Goal: Entertainment & Leisure: Browse casually

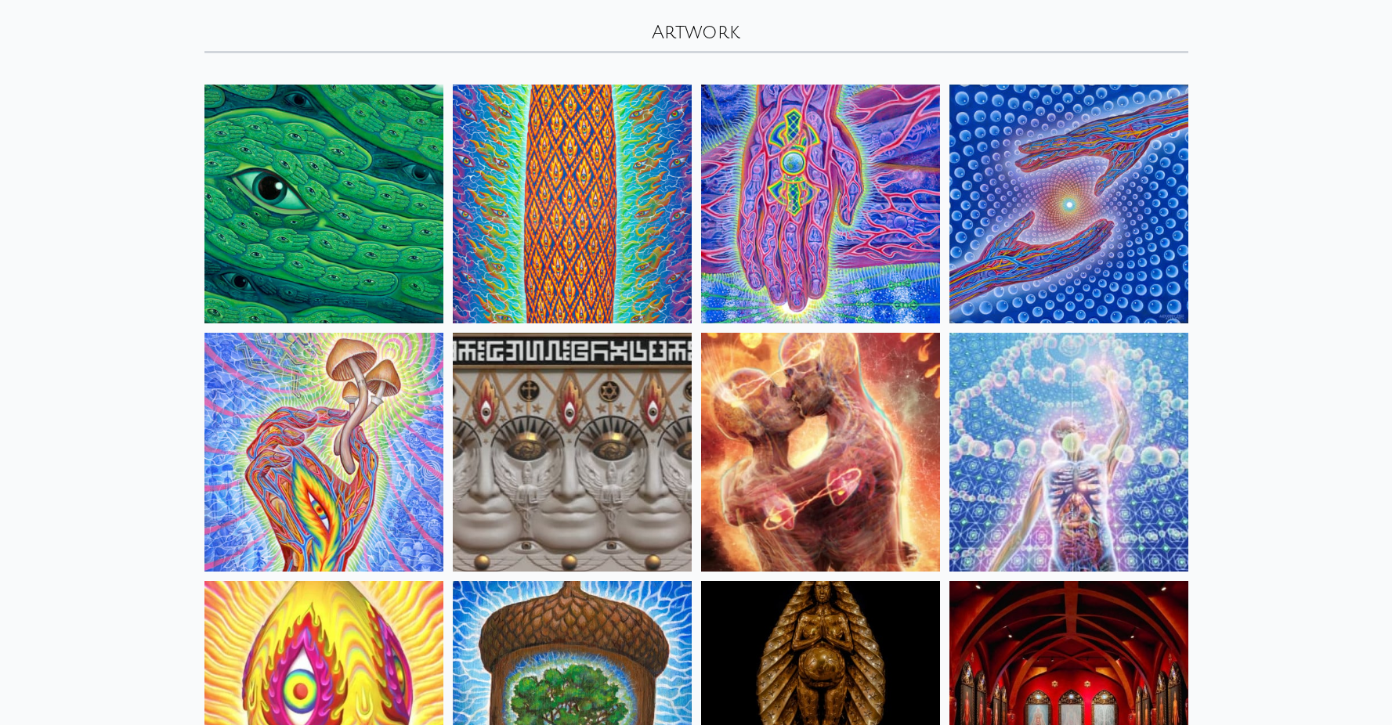
scroll to position [99, 0]
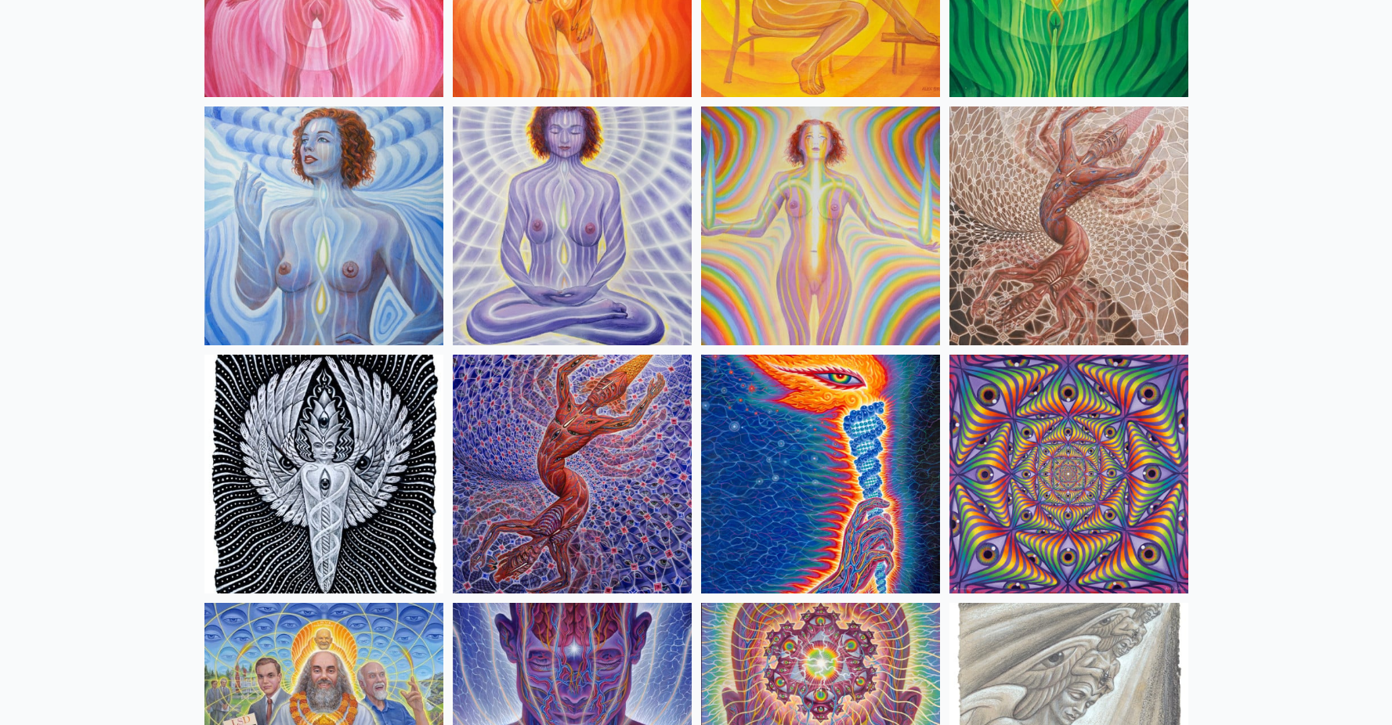
scroll to position [1607, 0]
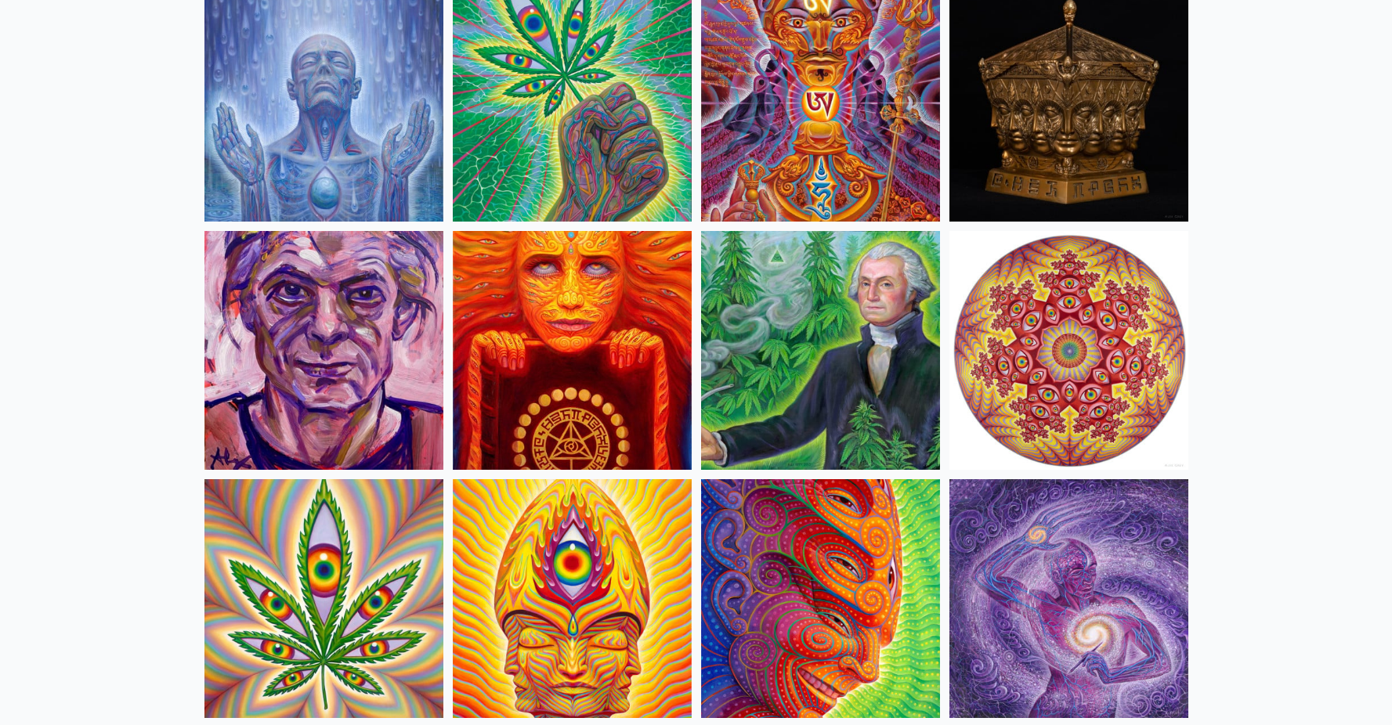
scroll to position [2431, 0]
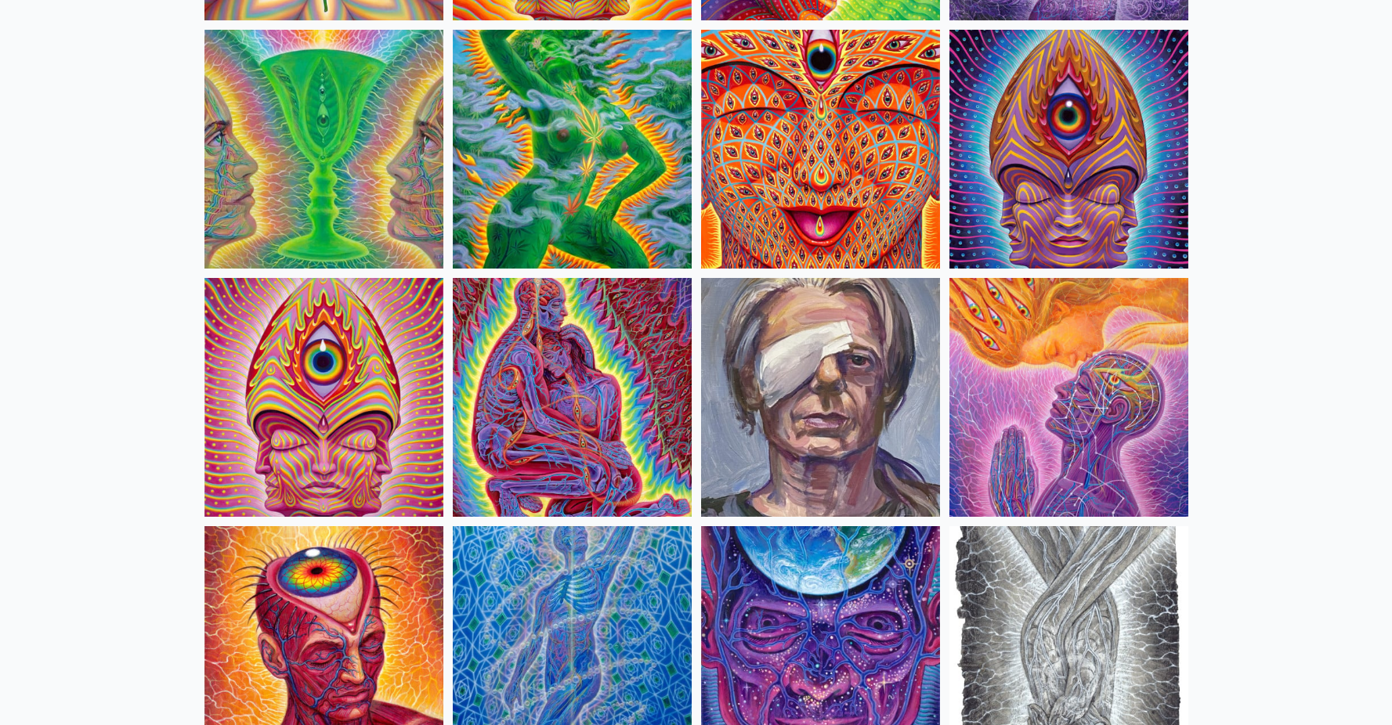
scroll to position [3215, 0]
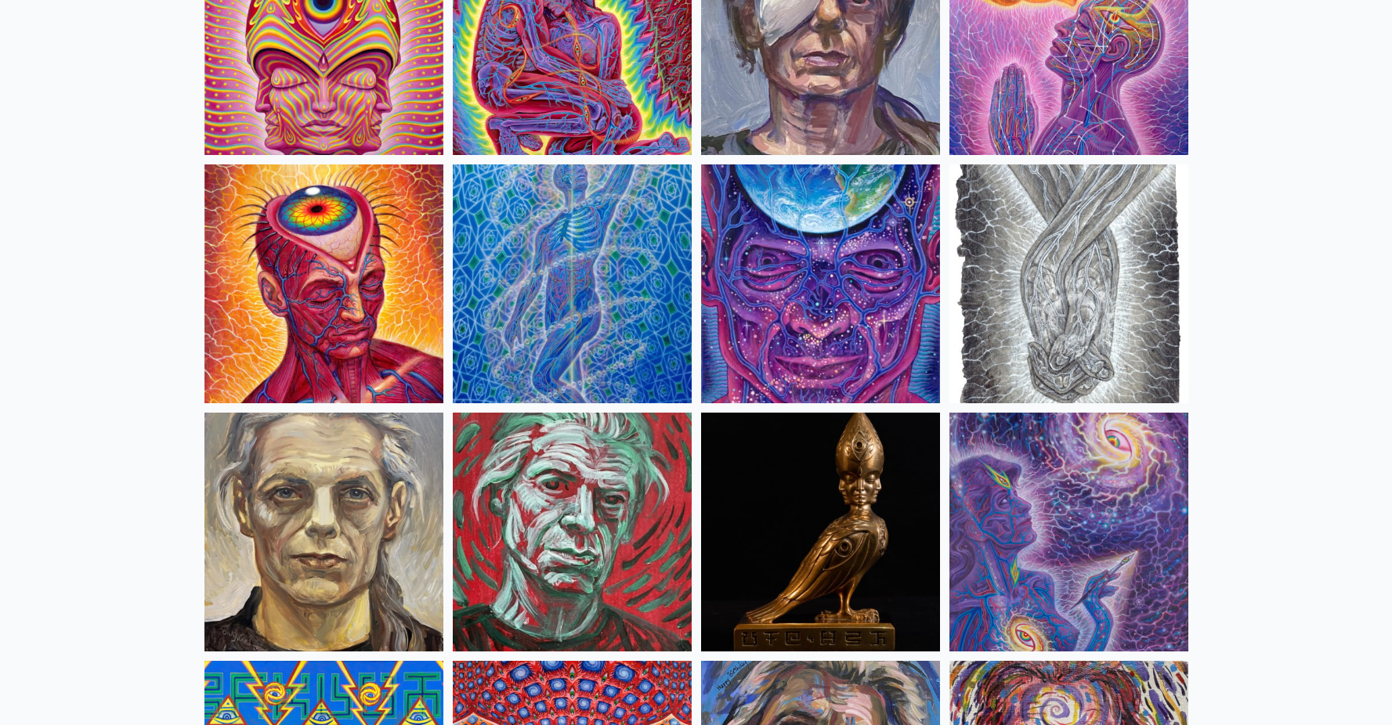
scroll to position [3491, 0]
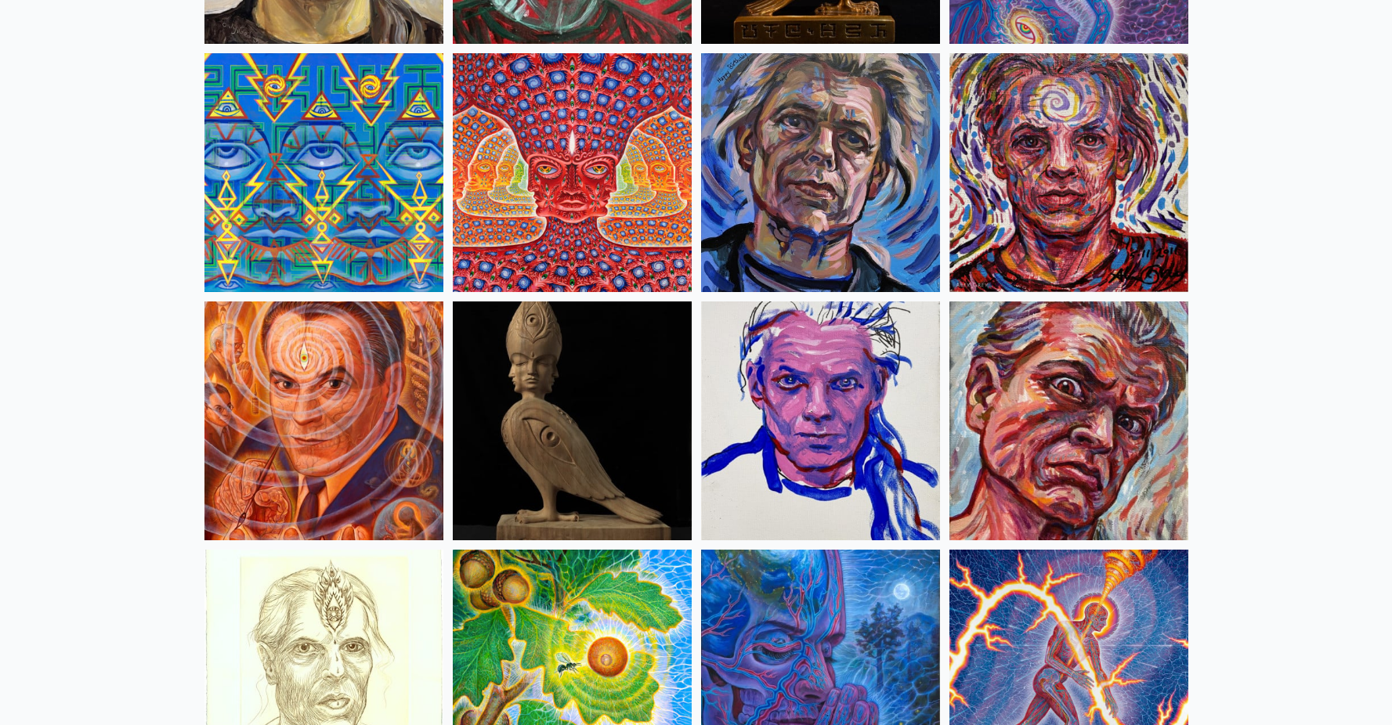
scroll to position [4143, 0]
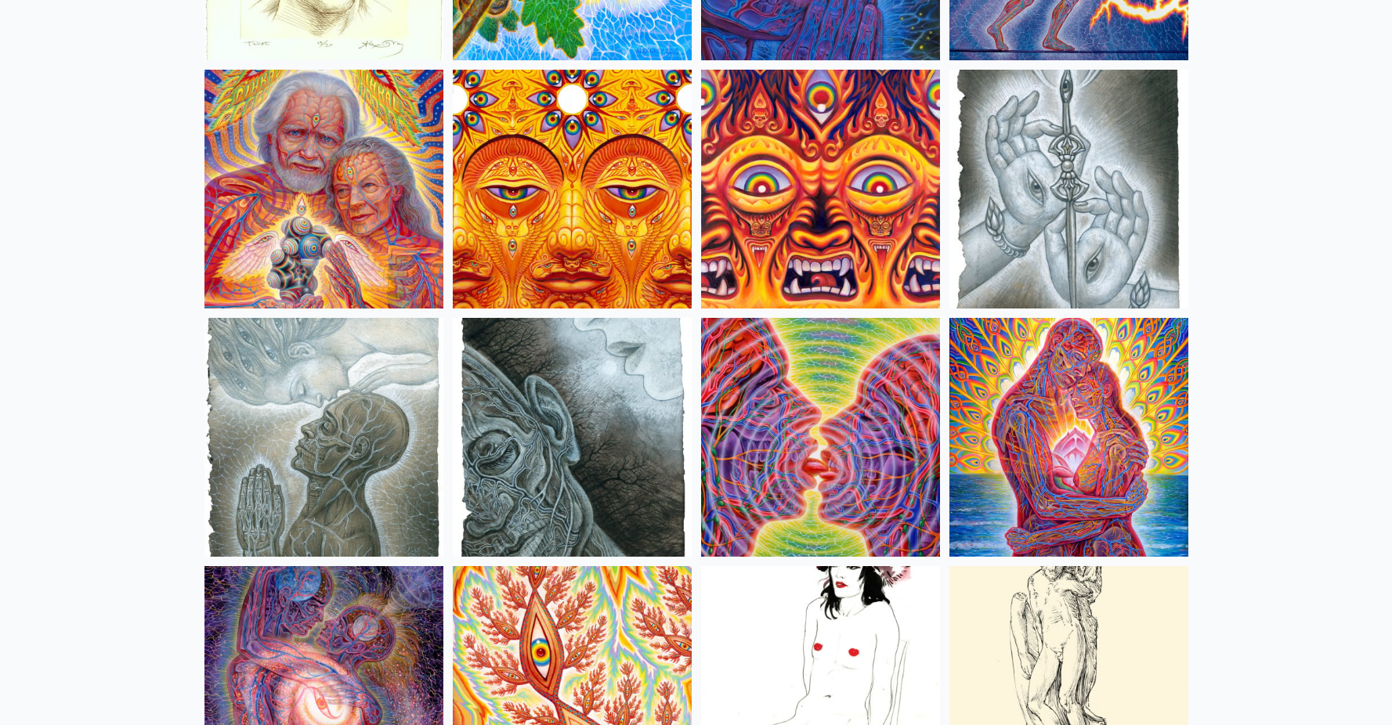
scroll to position [4944, 0]
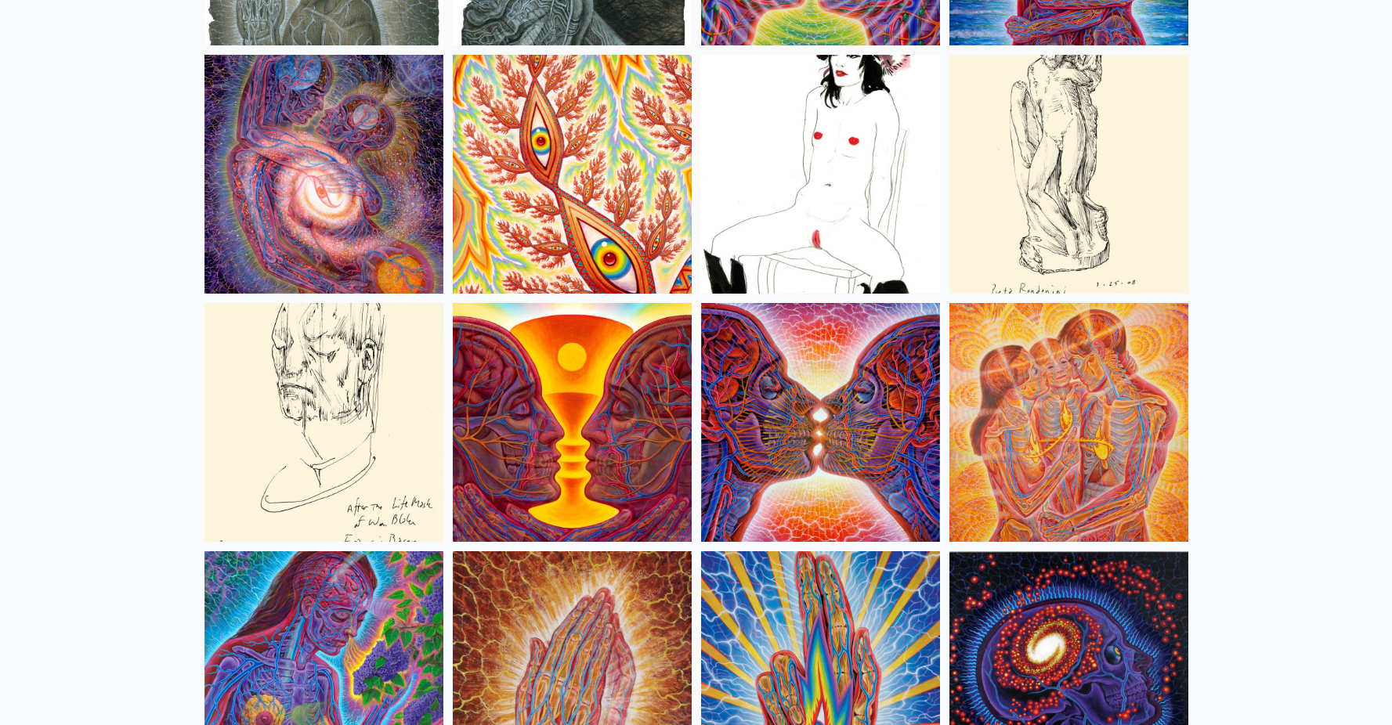
scroll to position [5441, 0]
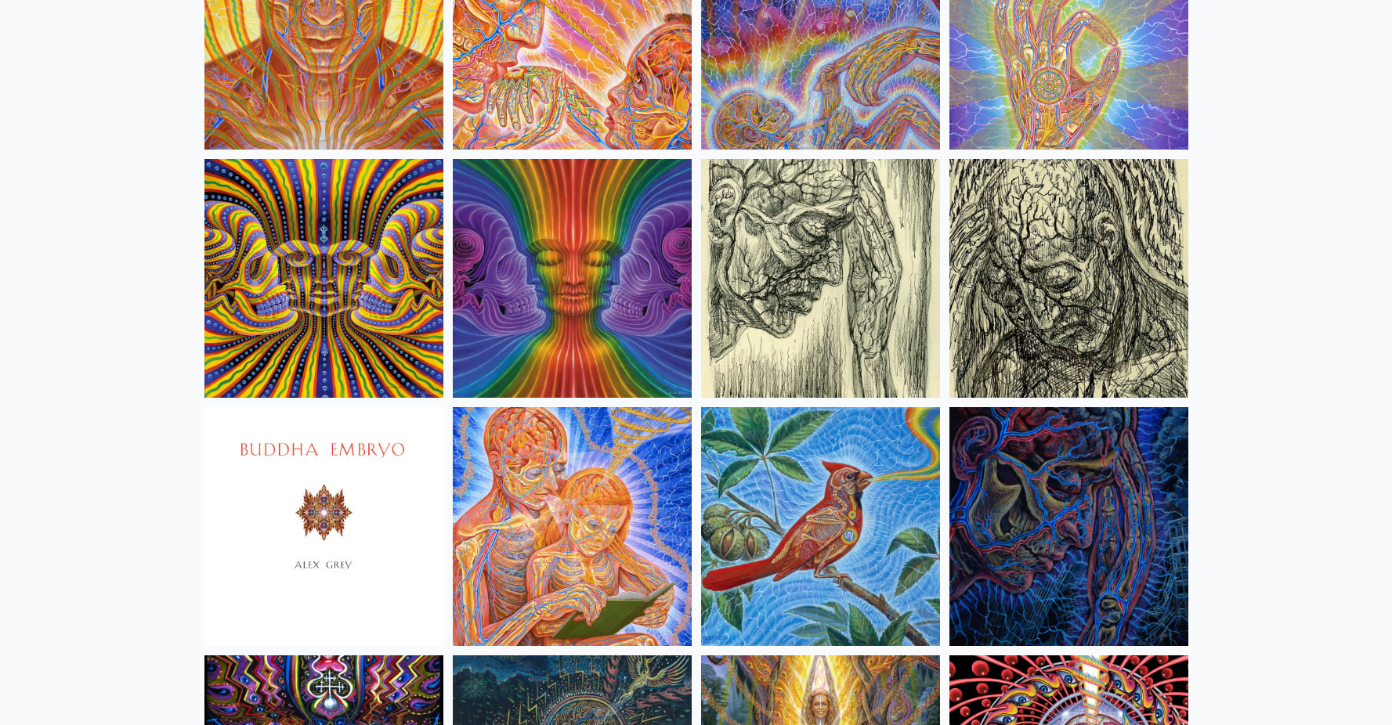
scroll to position [9521, 0]
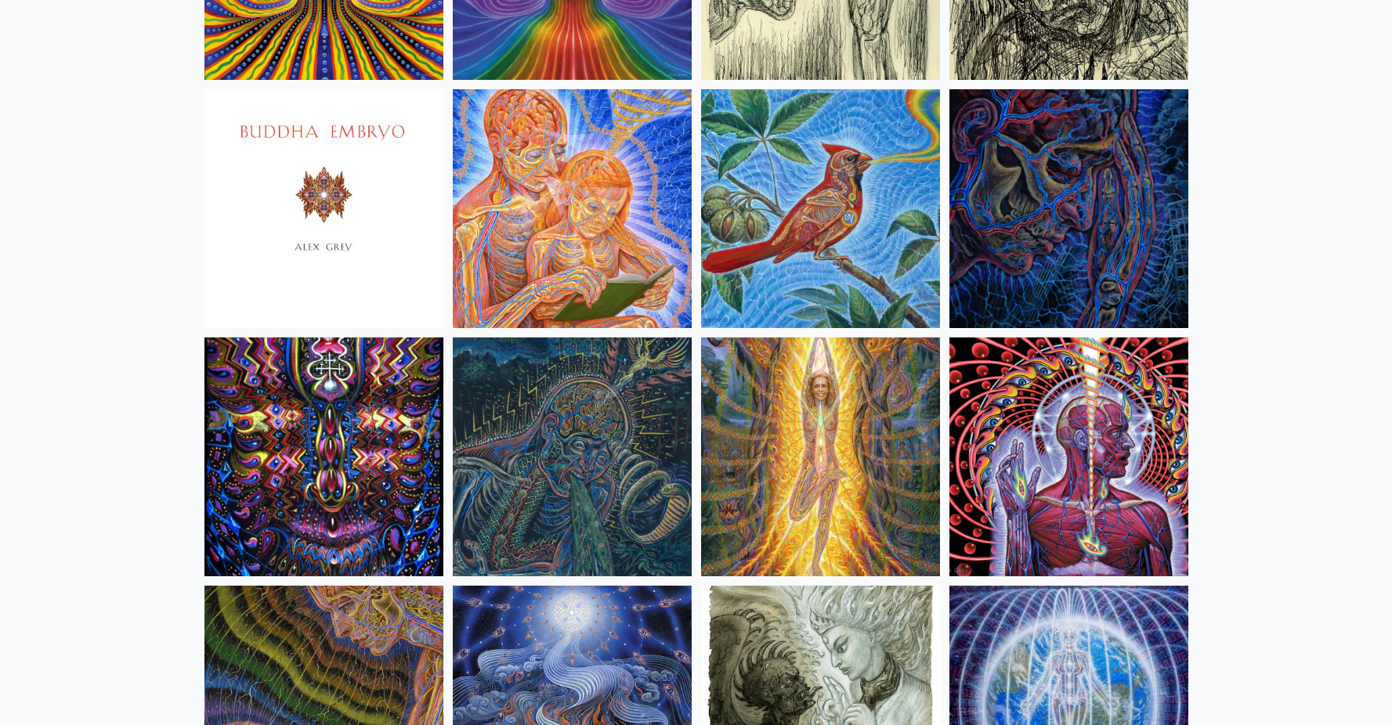
click at [1094, 420] on img at bounding box center [1068, 457] width 239 height 239
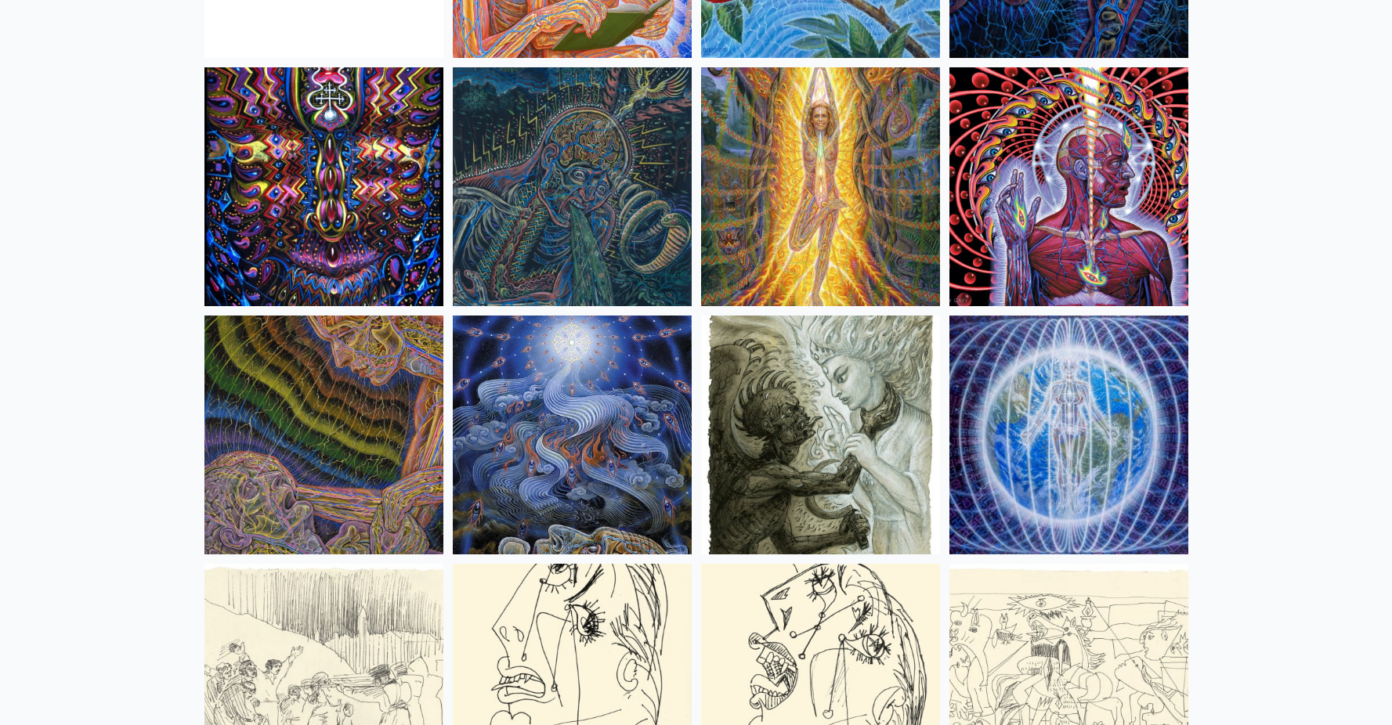
scroll to position [9889, 0]
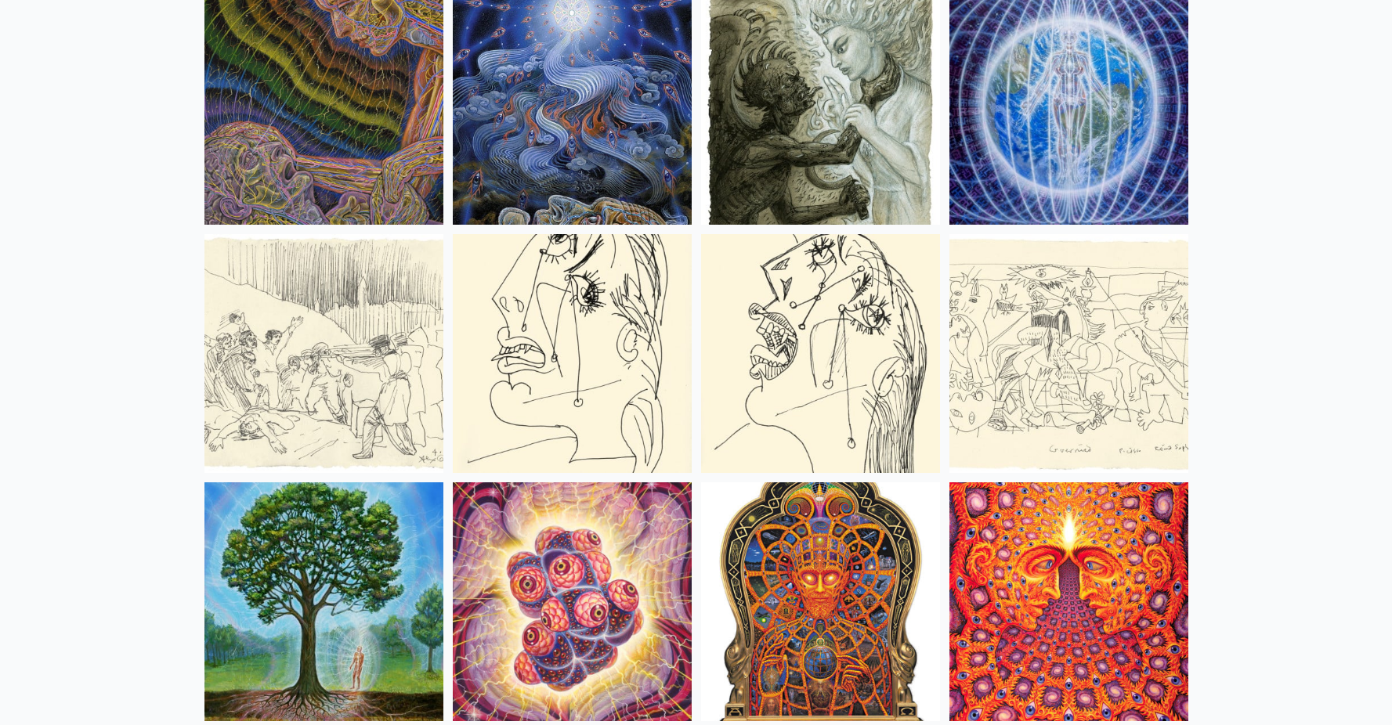
scroll to position [10379, 0]
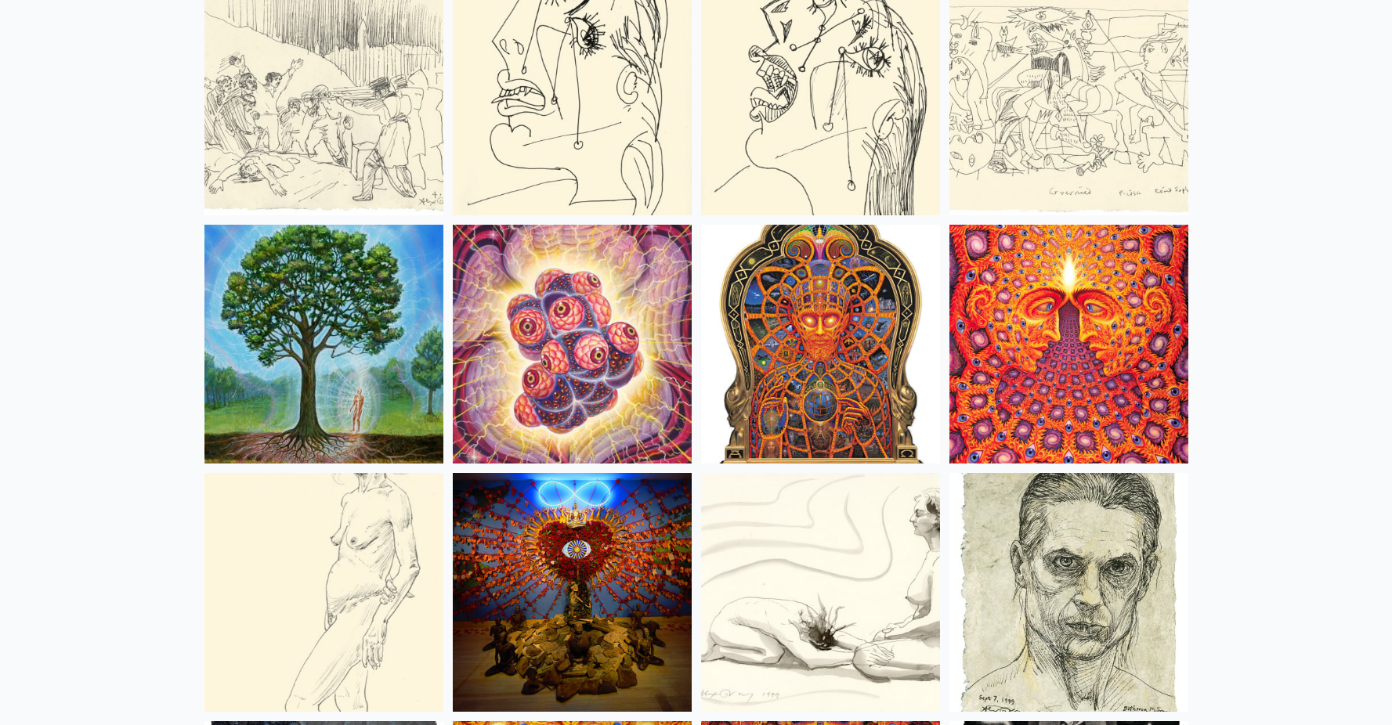
click at [89, 314] on div "Home · Art Anatomical Drawings Fire & Eyes Lightbody" at bounding box center [696, 299] width 1392 height 21256
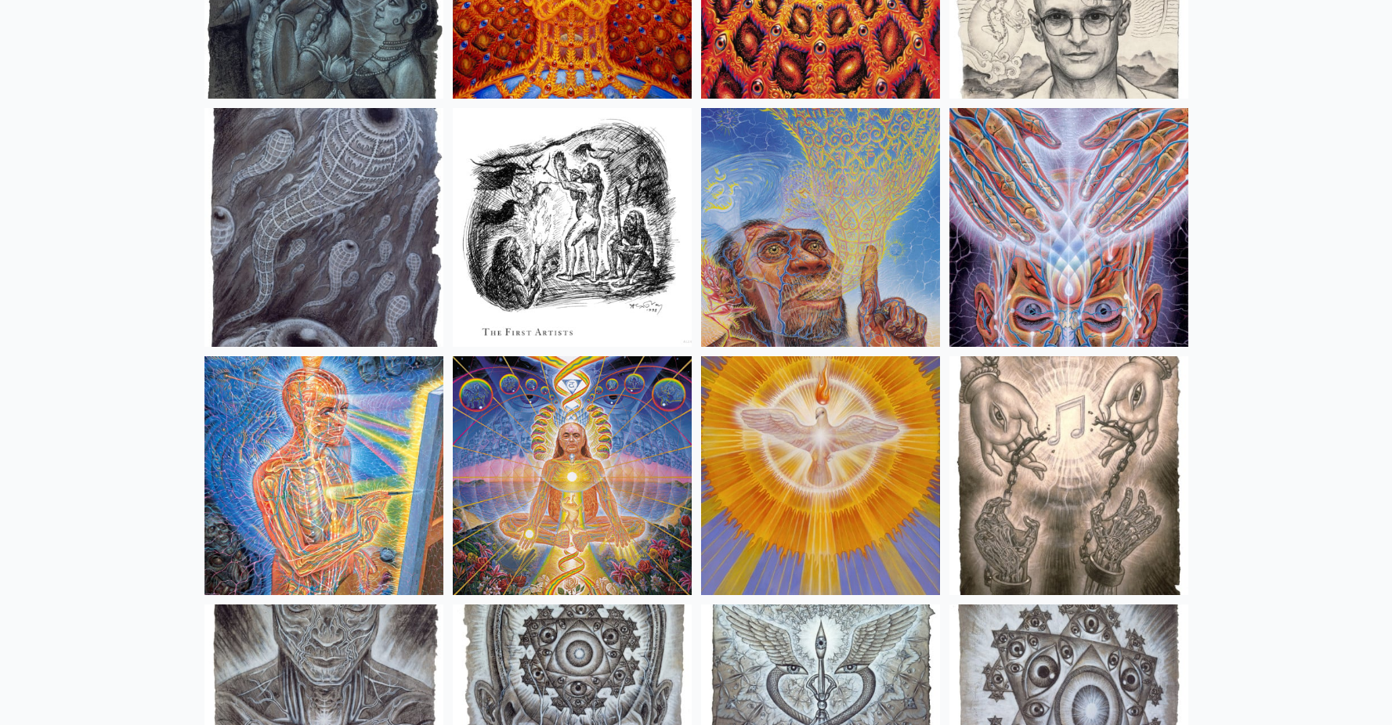
scroll to position [11258, 0]
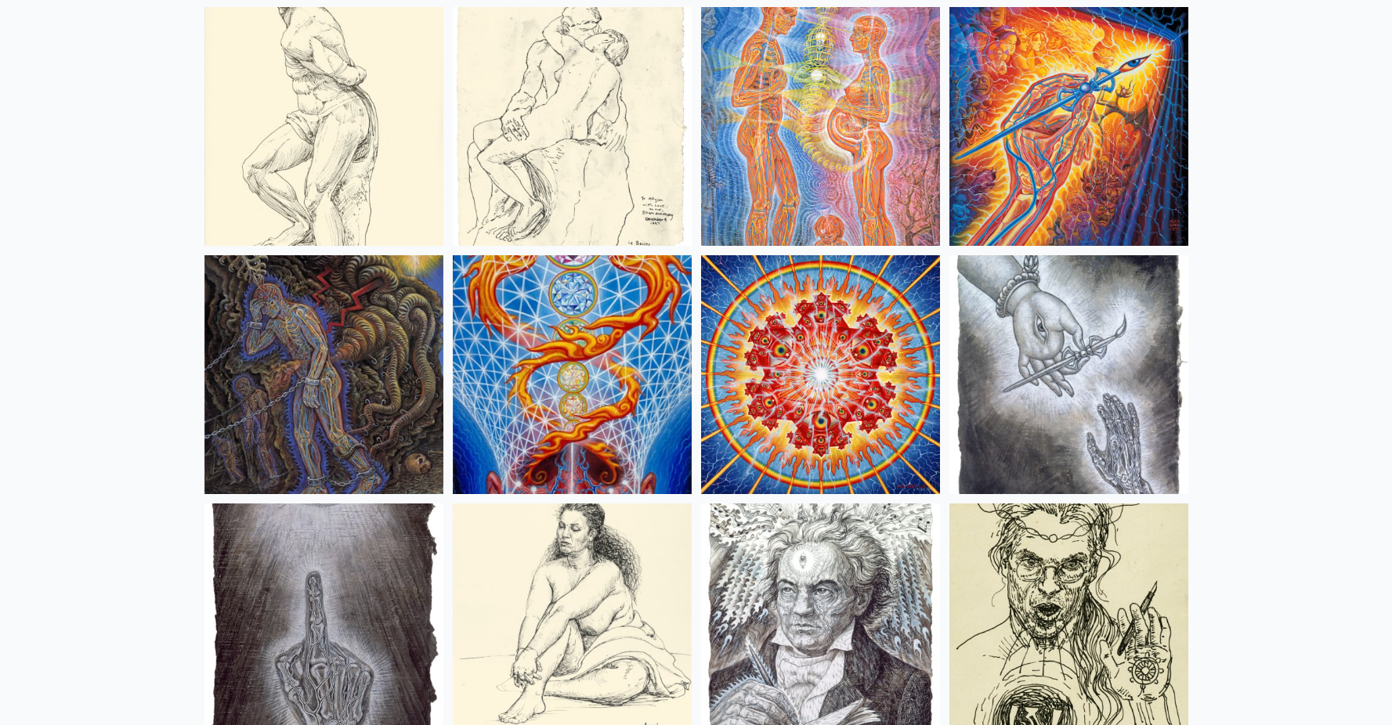
scroll to position [12088, 0]
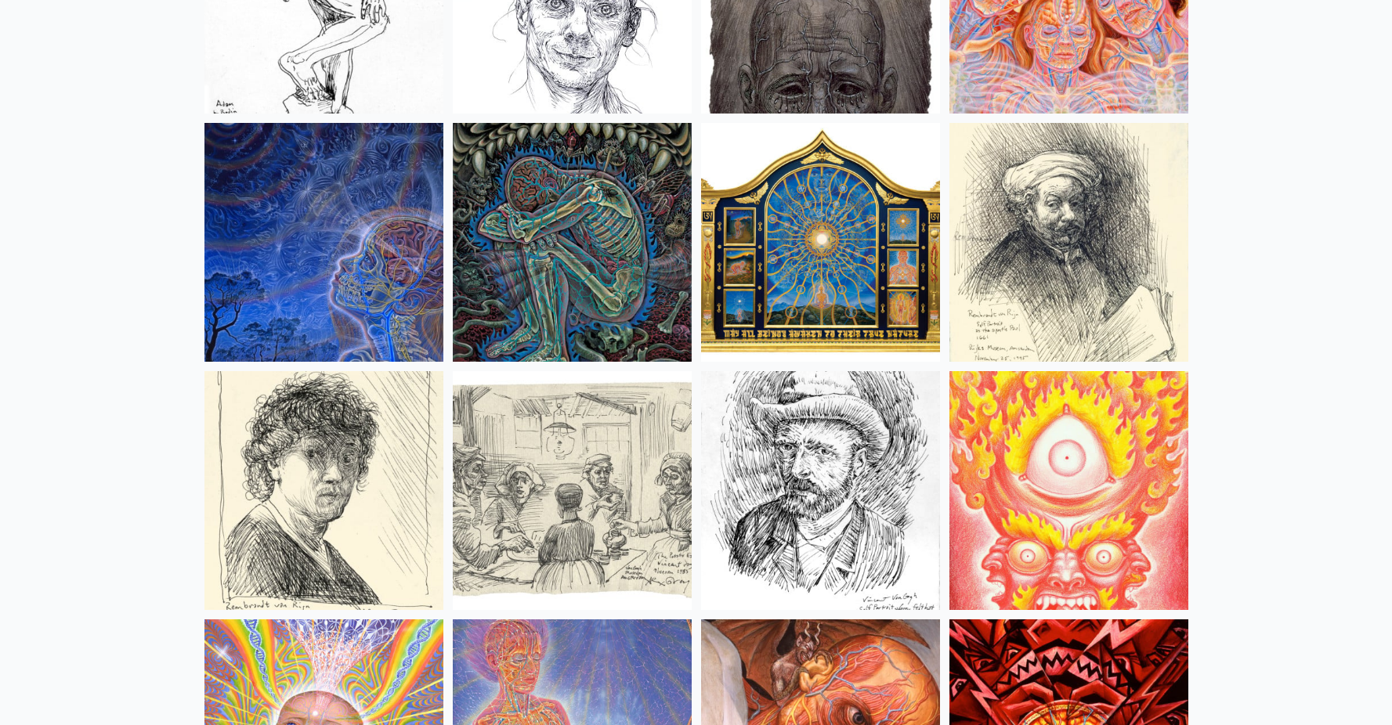
scroll to position [13013, 0]
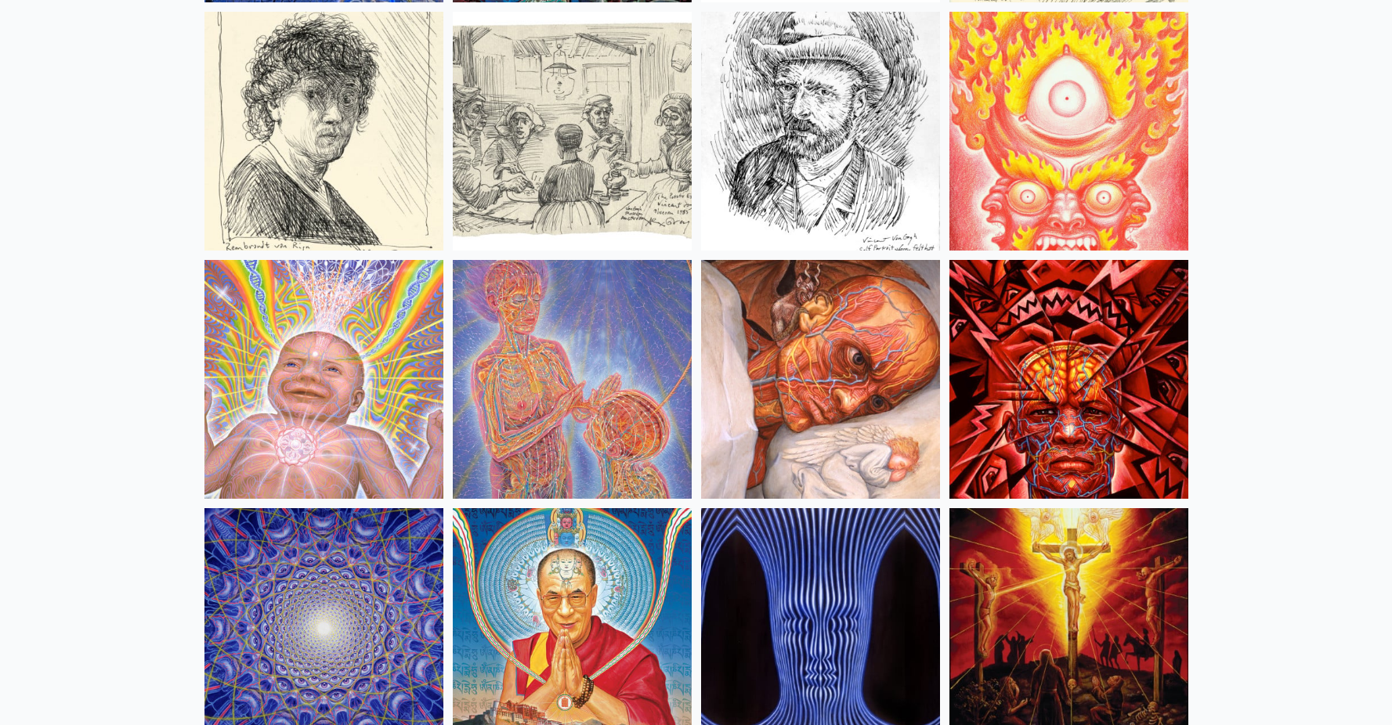
scroll to position [13339, 0]
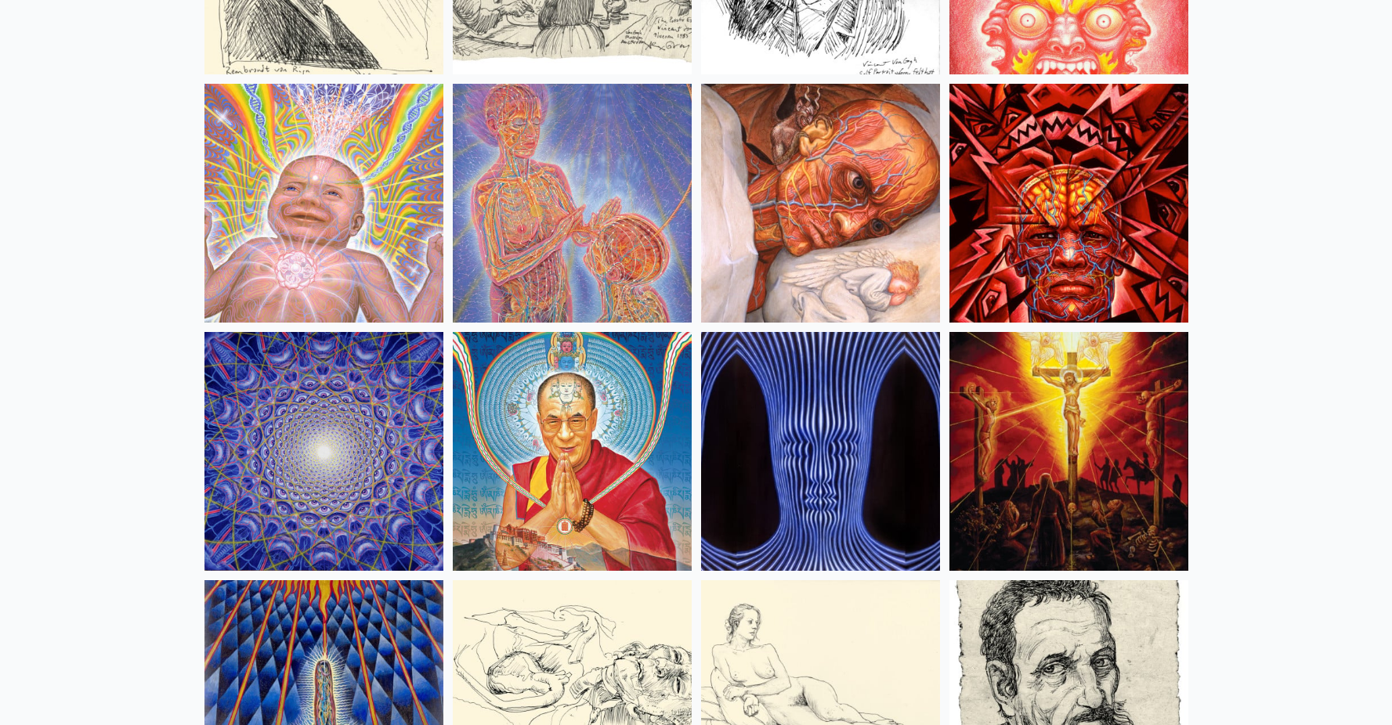
scroll to position [13435, 0]
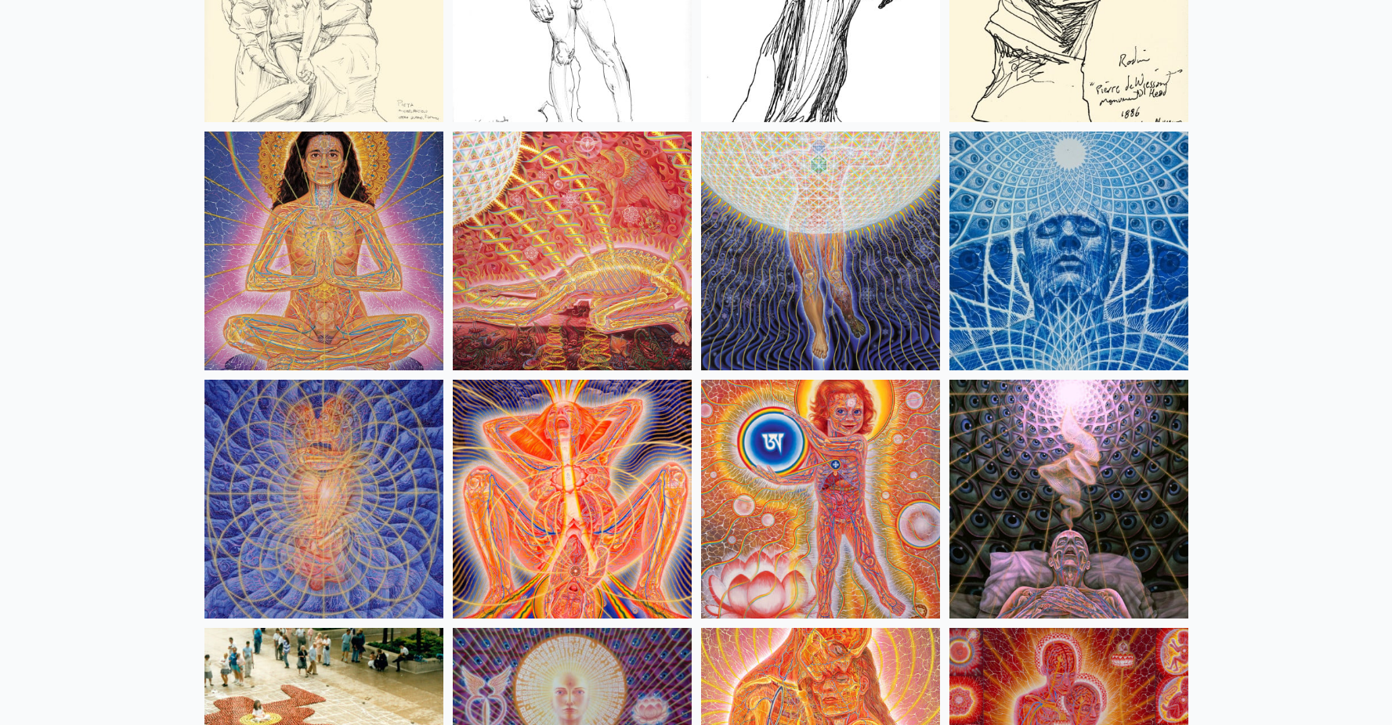
scroll to position [14456, 0]
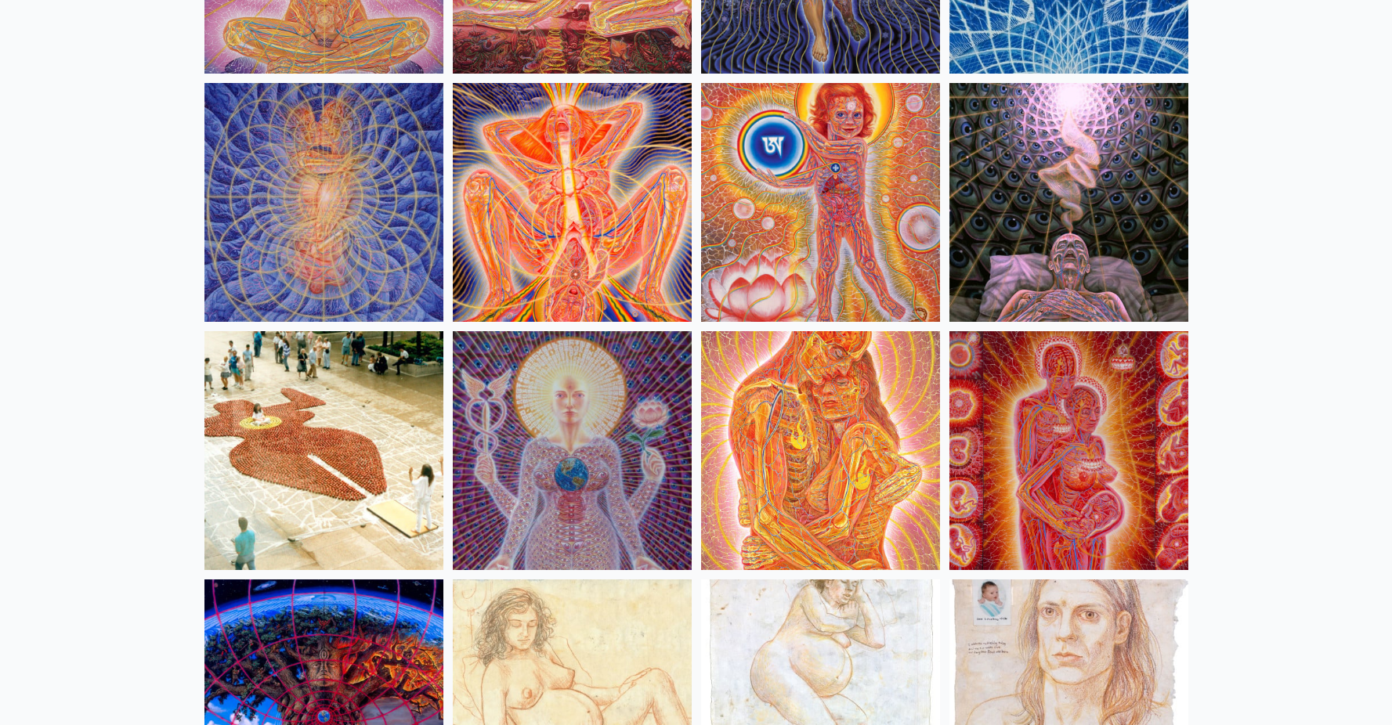
scroll to position [14743, 0]
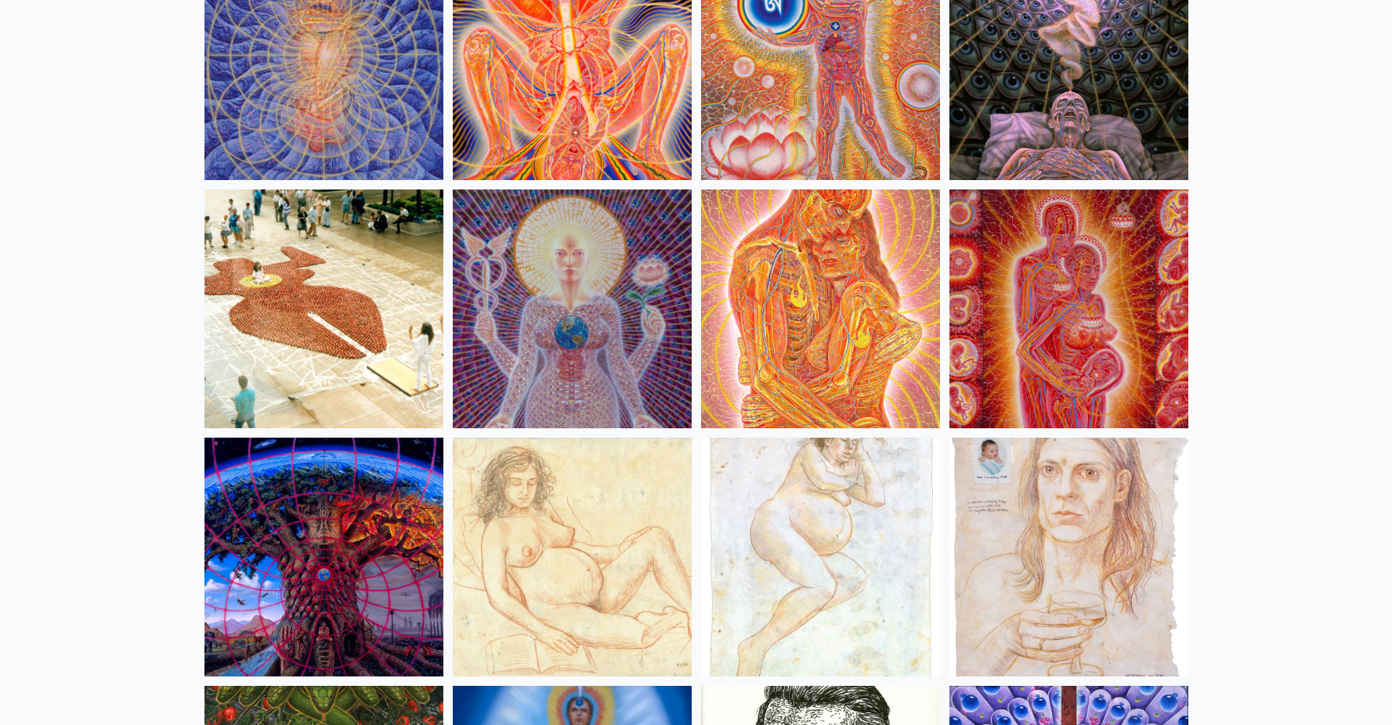
scroll to position [15117, 0]
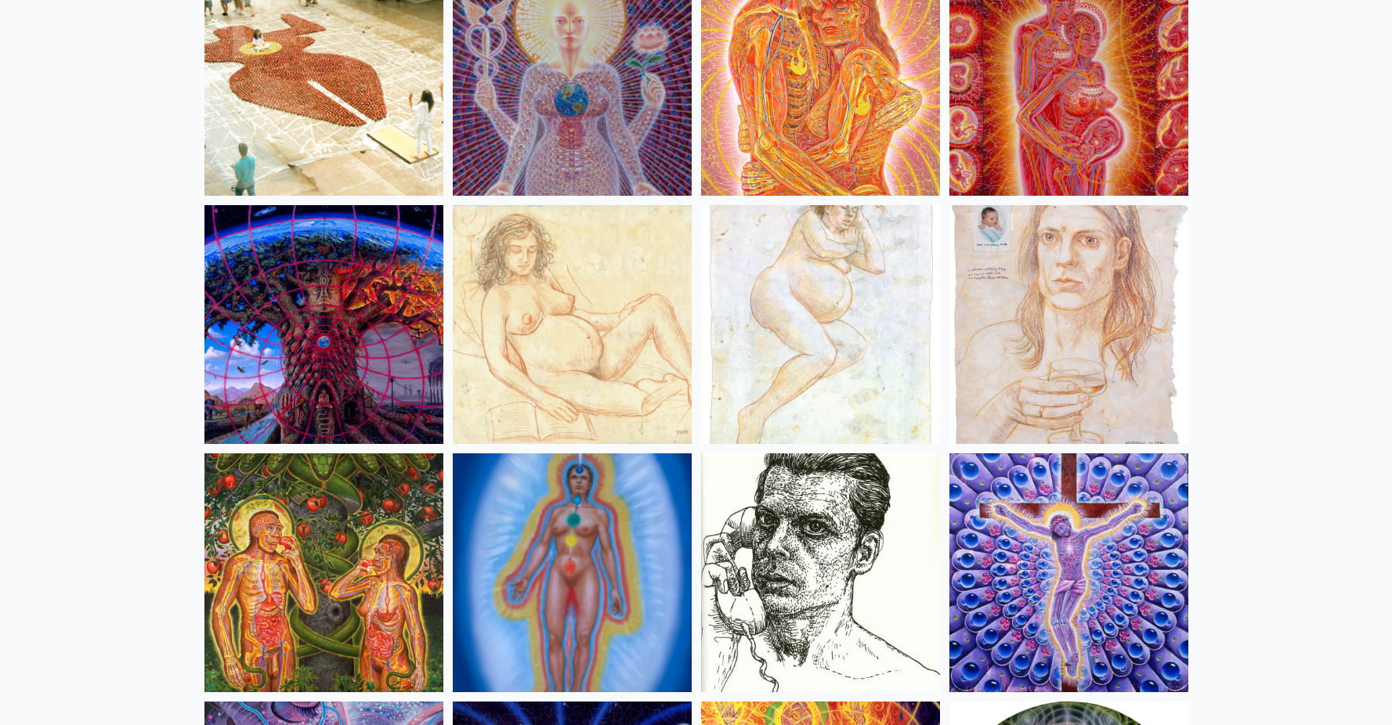
drag, startPoint x: 64, startPoint y: 396, endPoint x: 89, endPoint y: 392, distance: 25.4
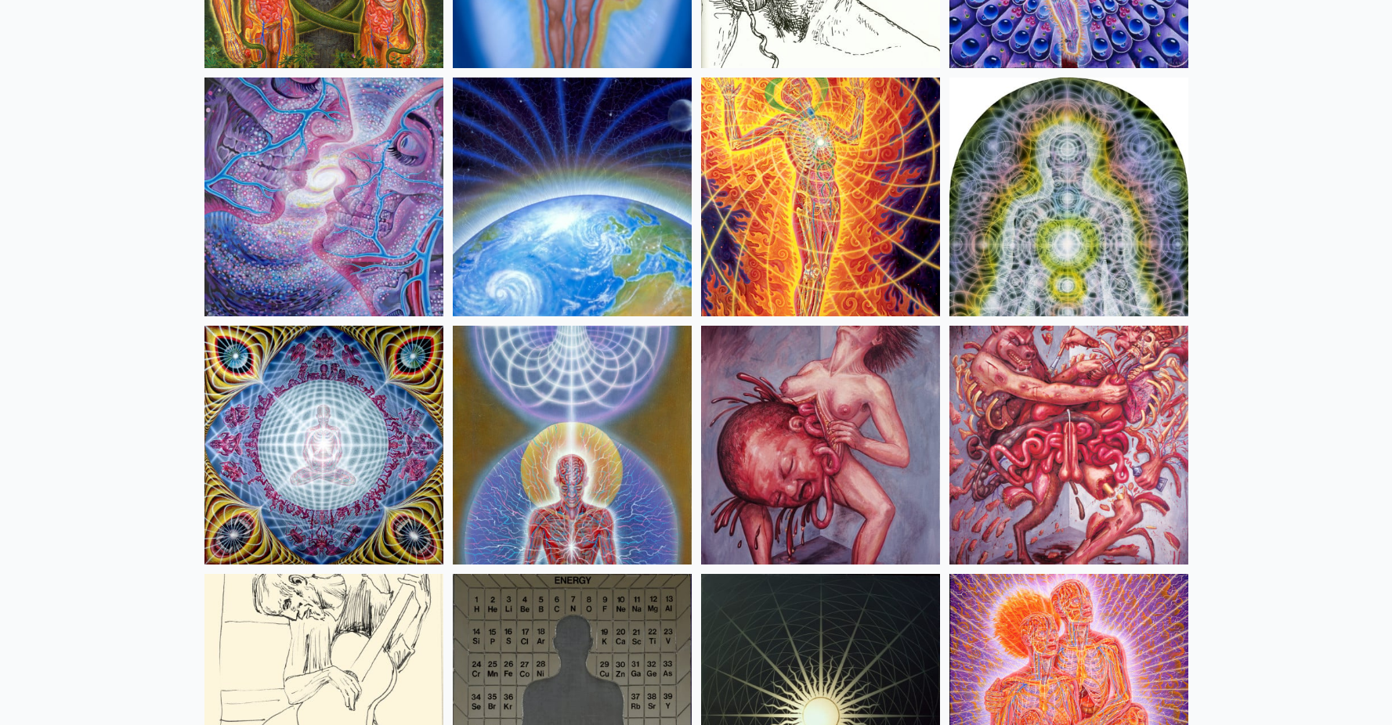
scroll to position [15757, 0]
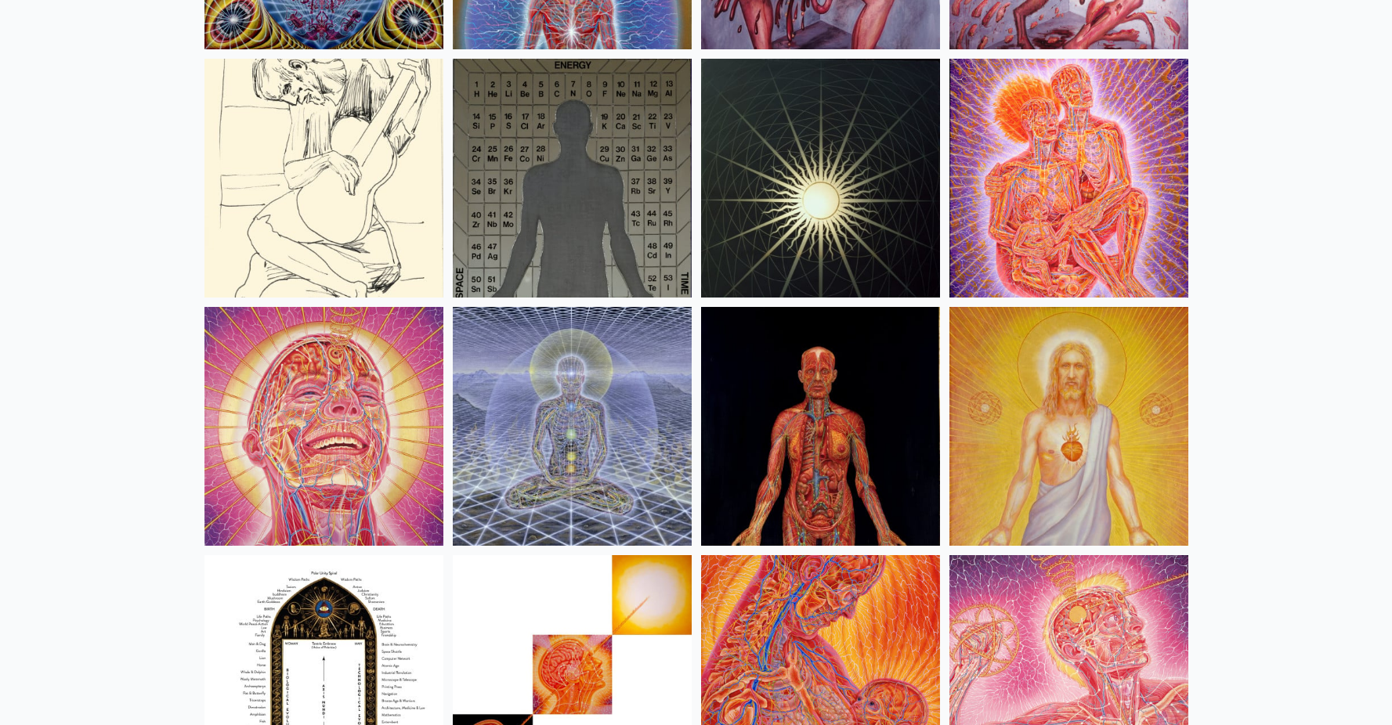
scroll to position [16373, 0]
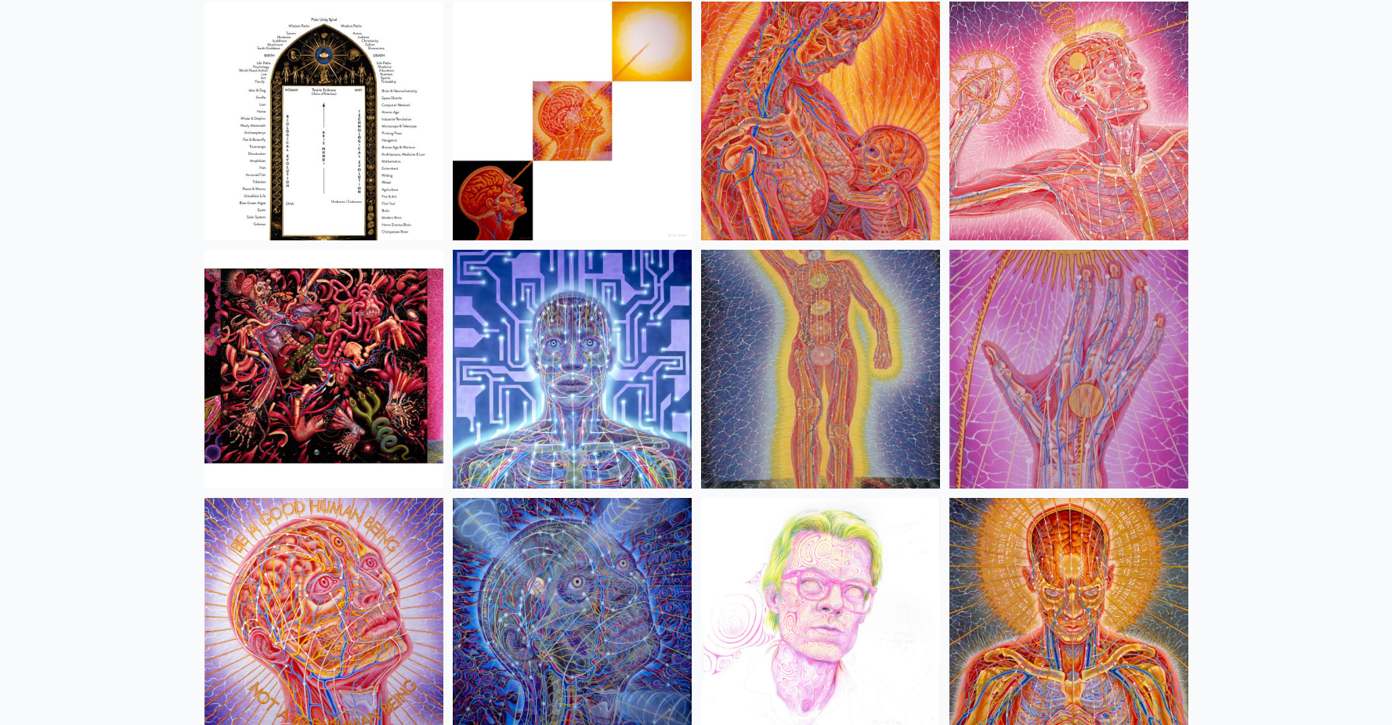
scroll to position [16816, 0]
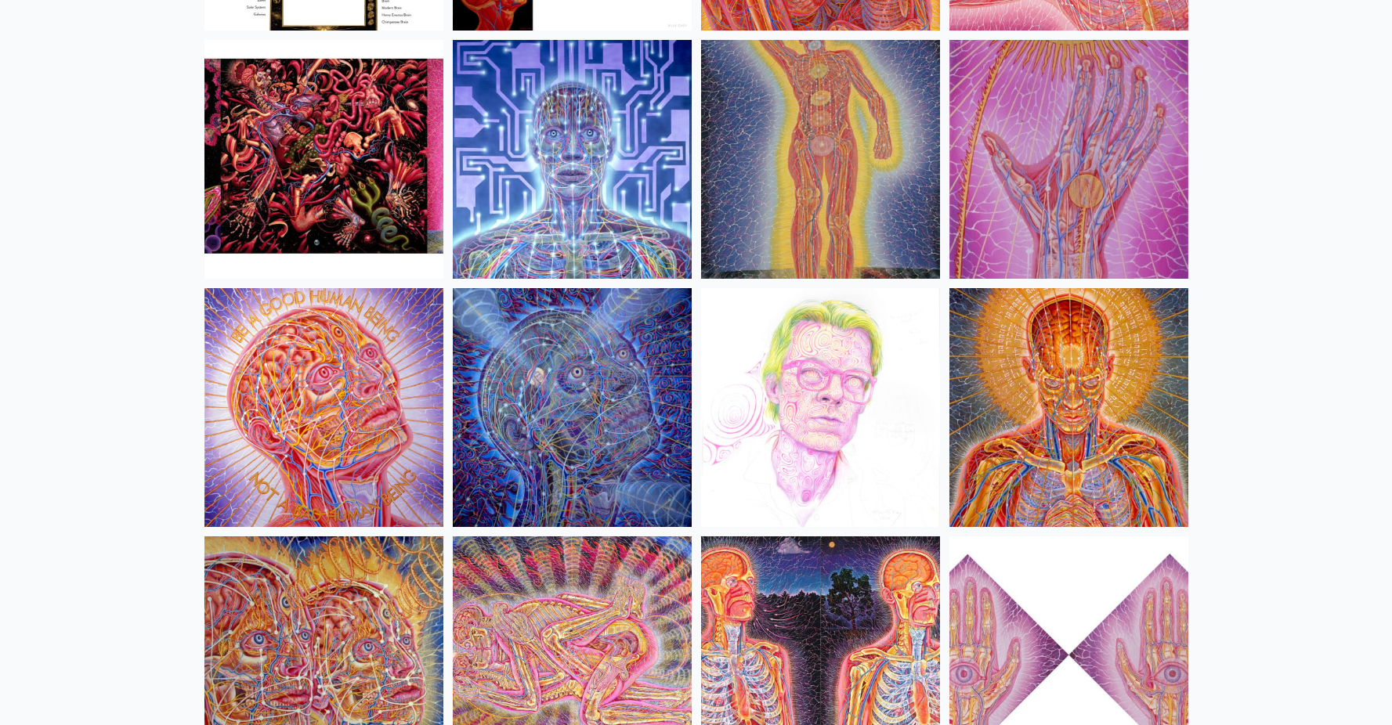
scroll to position [17044, 0]
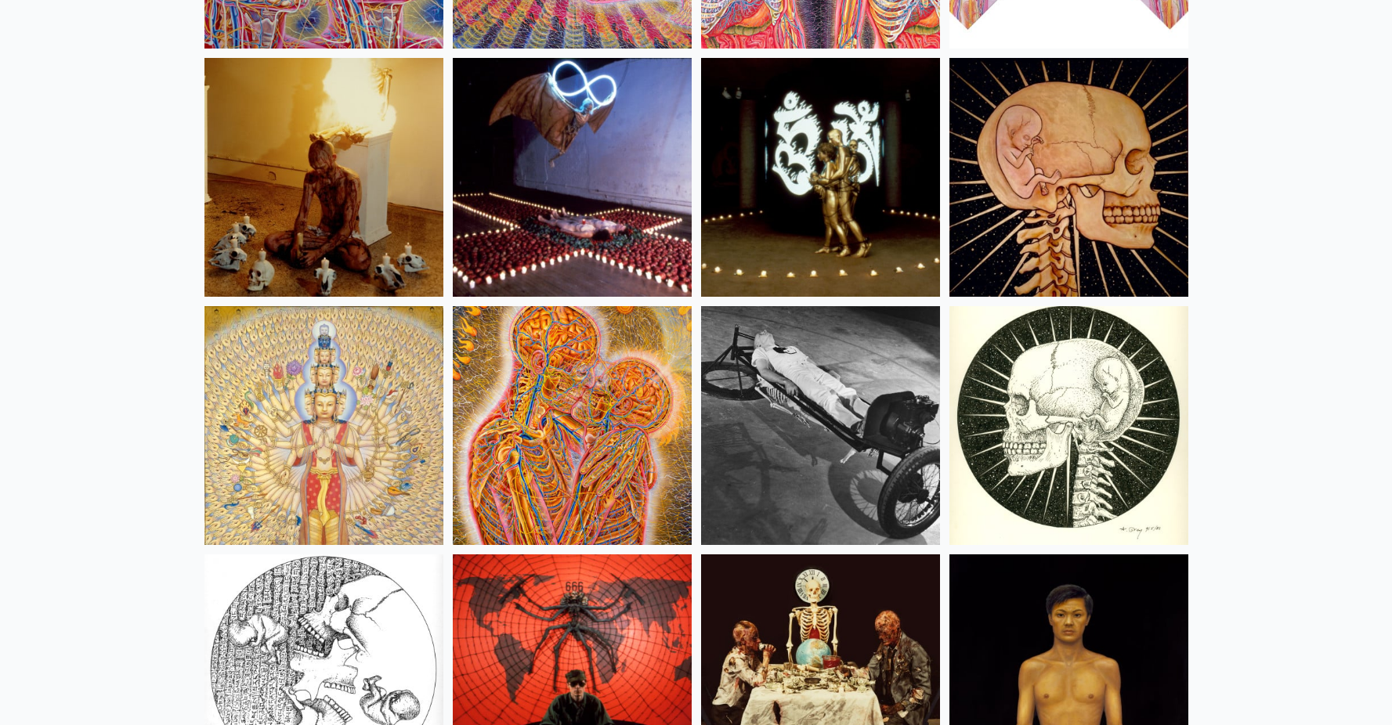
scroll to position [17764, 0]
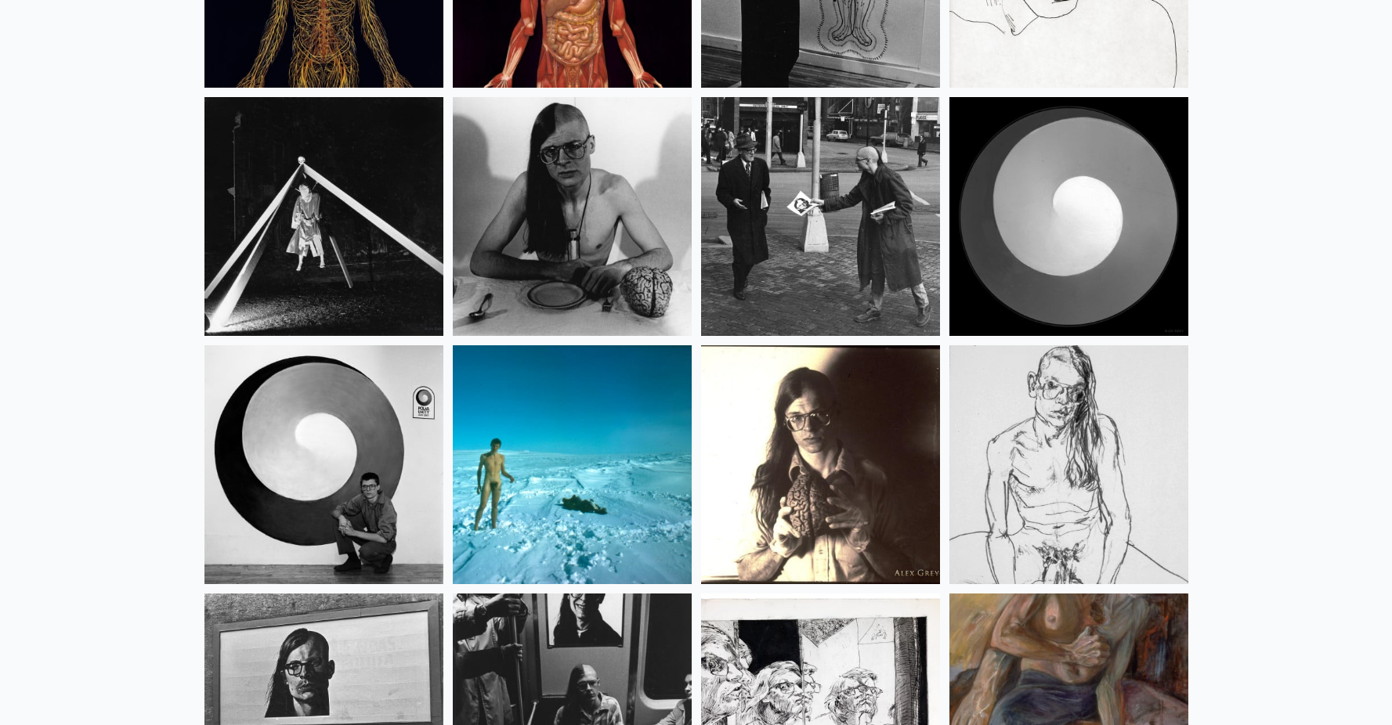
scroll to position [20351, 0]
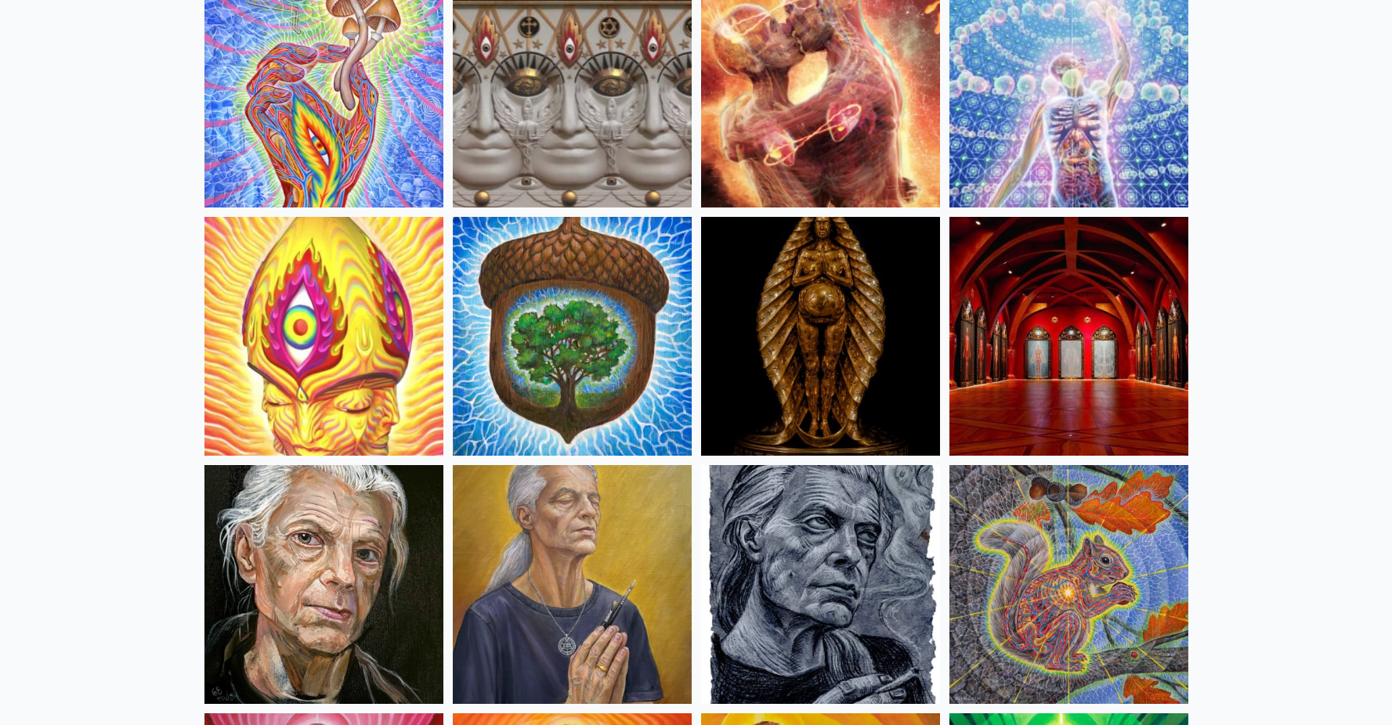
scroll to position [0, 0]
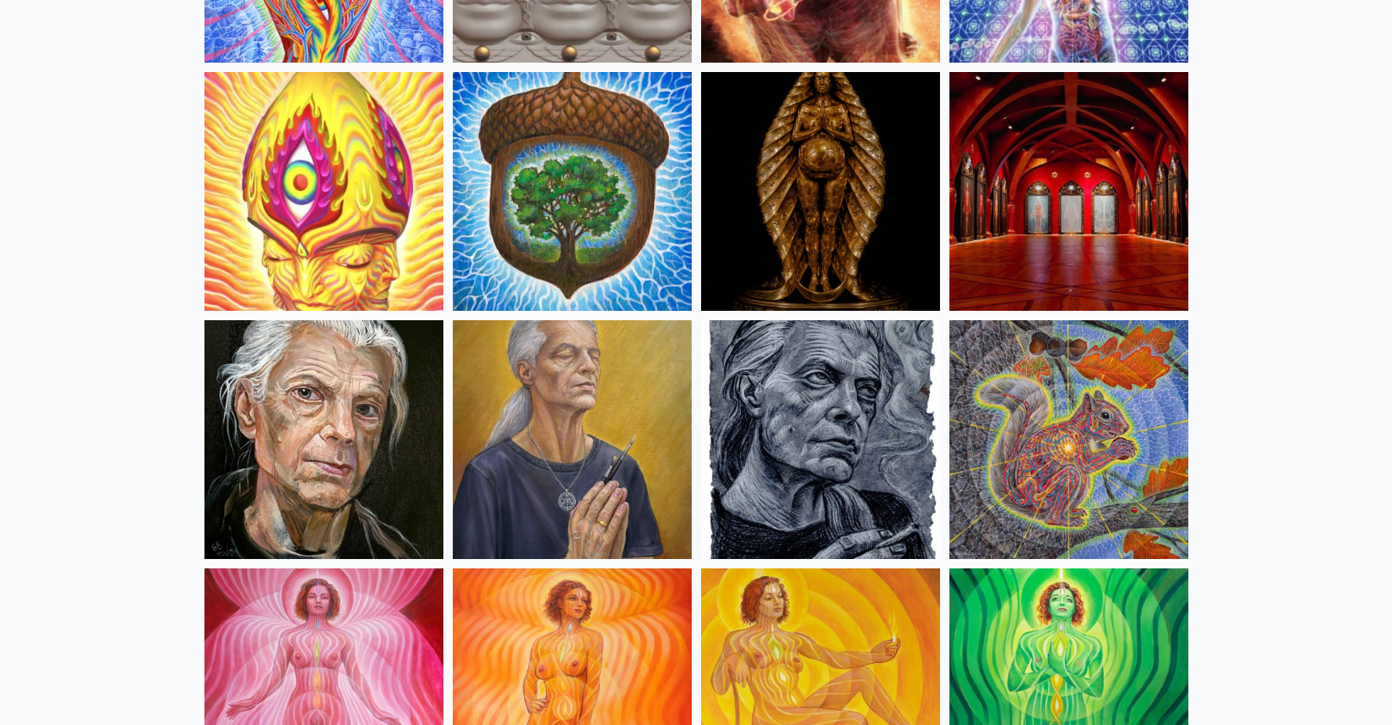
scroll to position [605, 0]
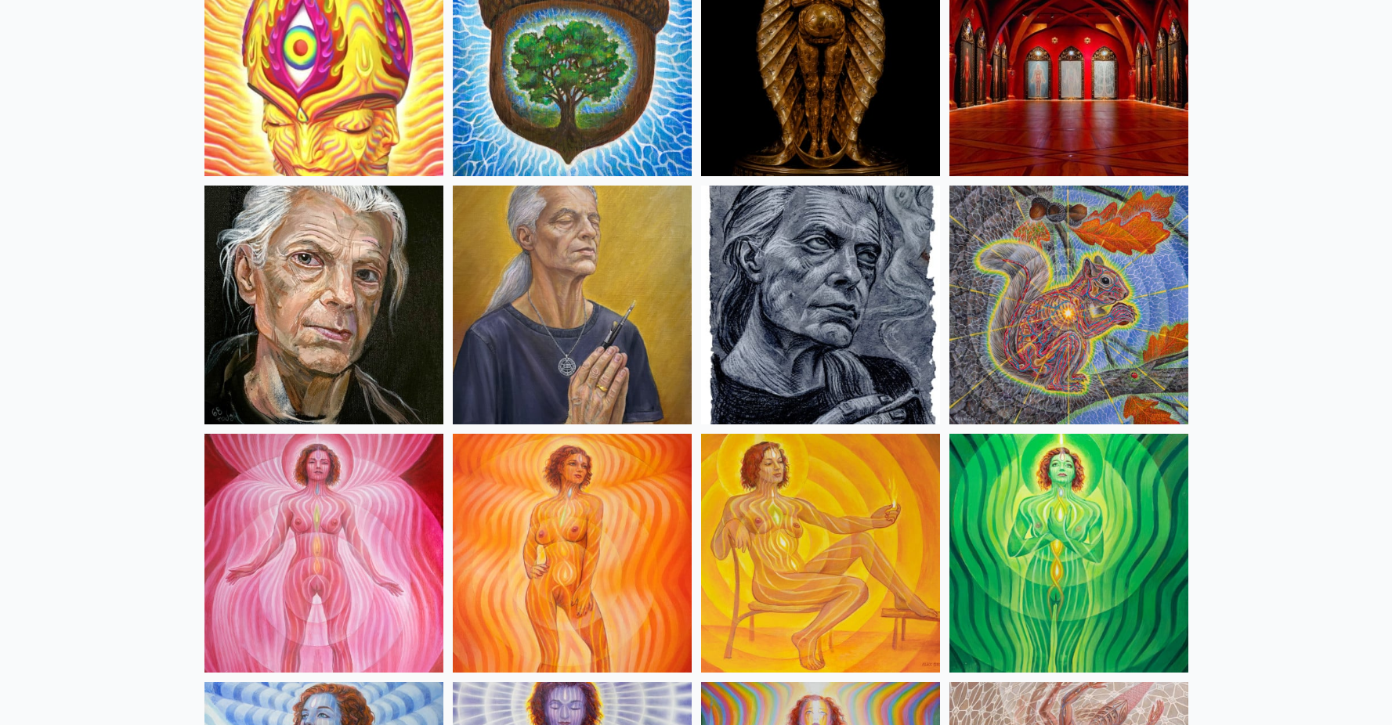
scroll to position [913, 0]
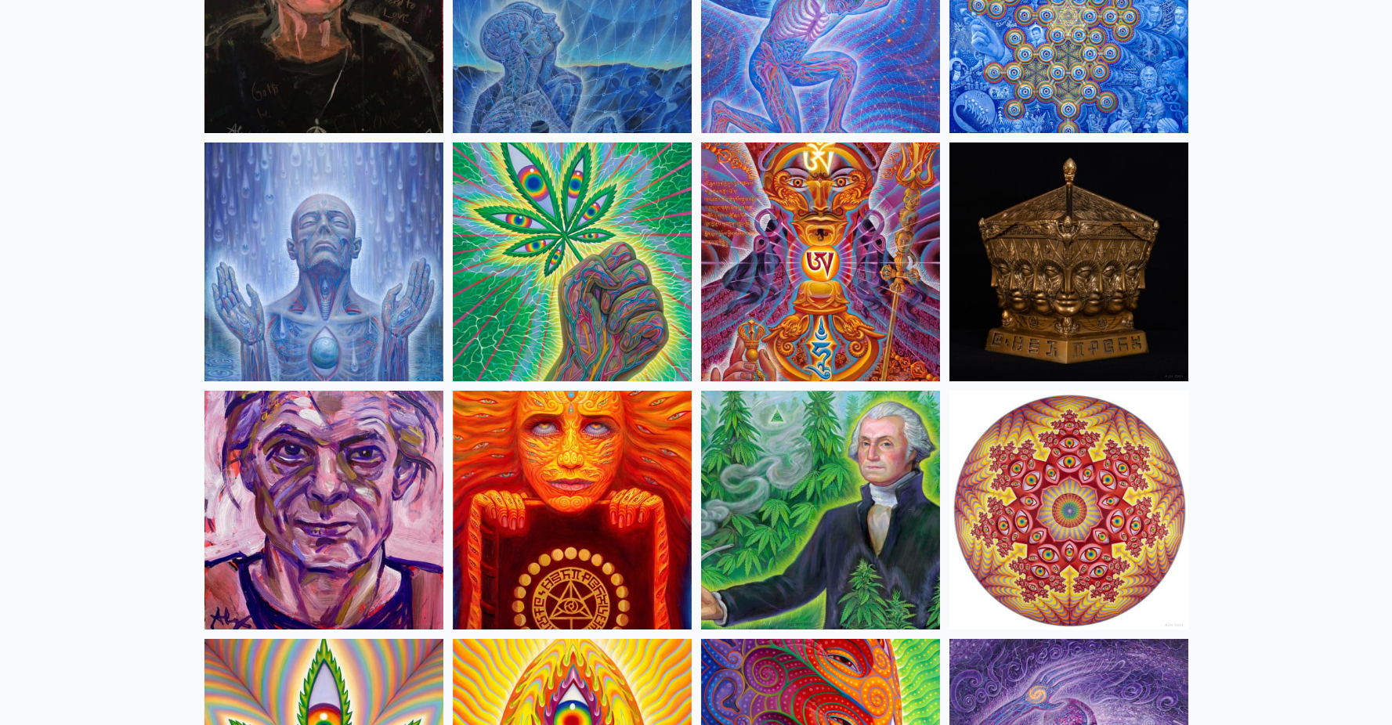
scroll to position [2269, 0]
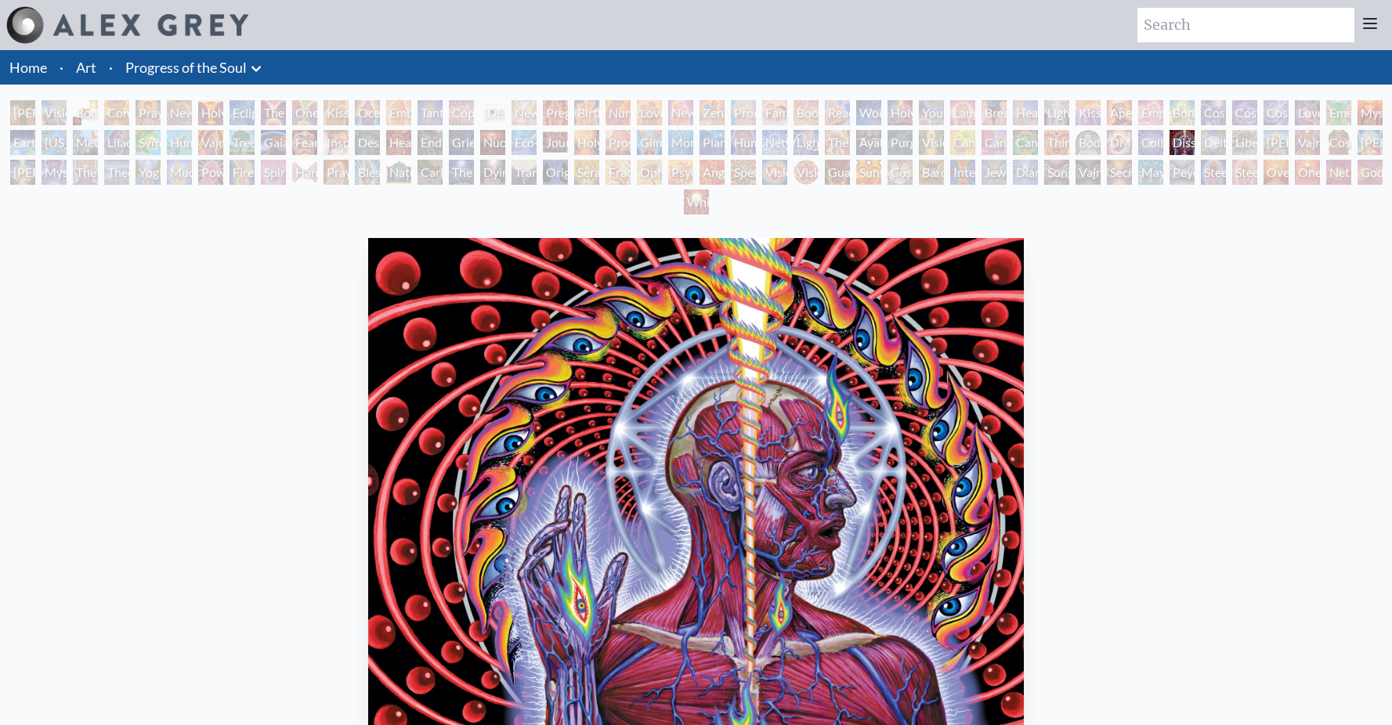
scroll to position [287, 0]
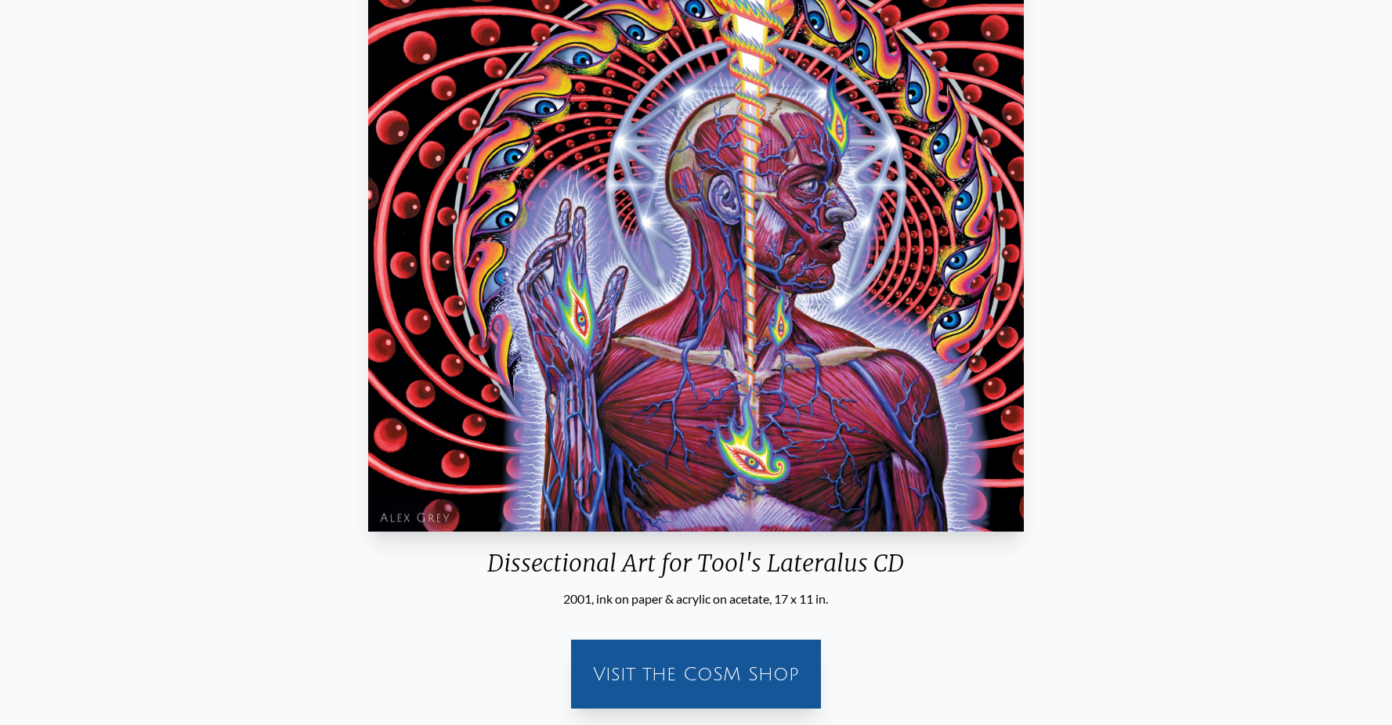
click at [840, 345] on img "82 / 133" at bounding box center [696, 241] width 656 height 580
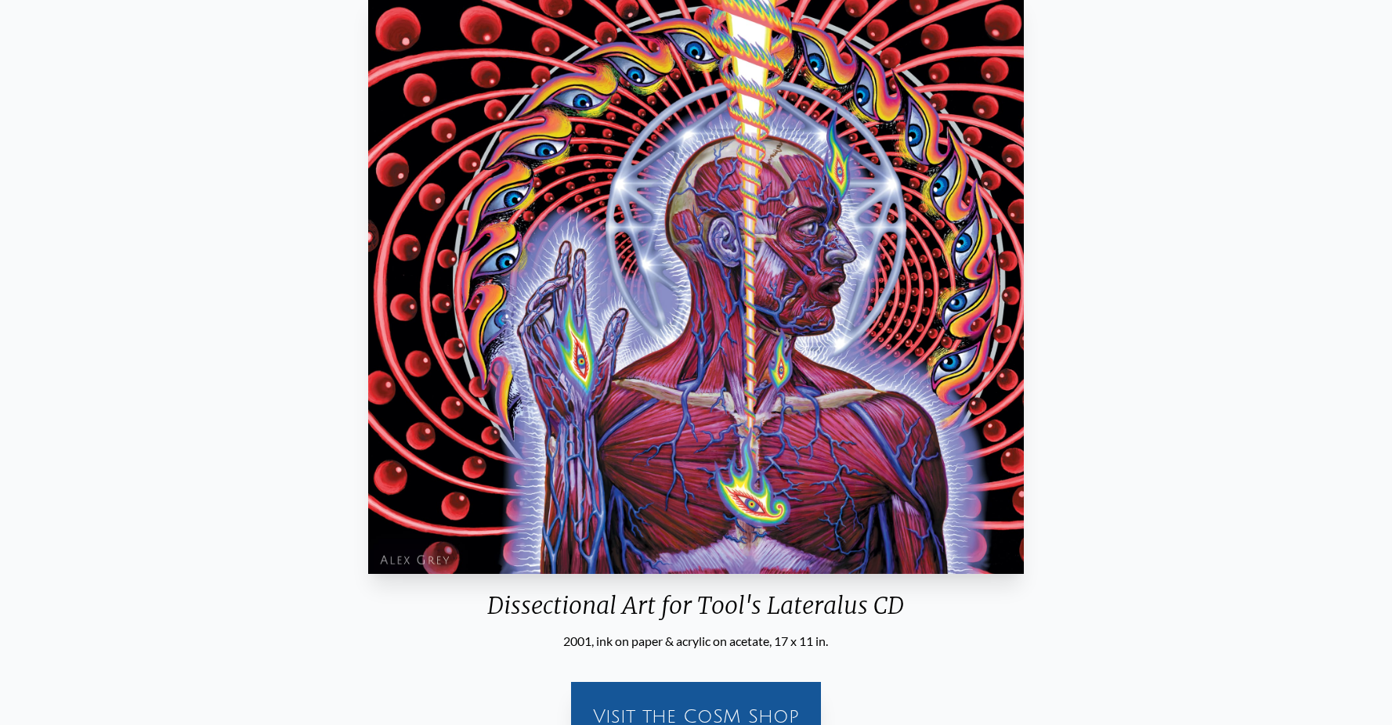
scroll to position [253, 0]
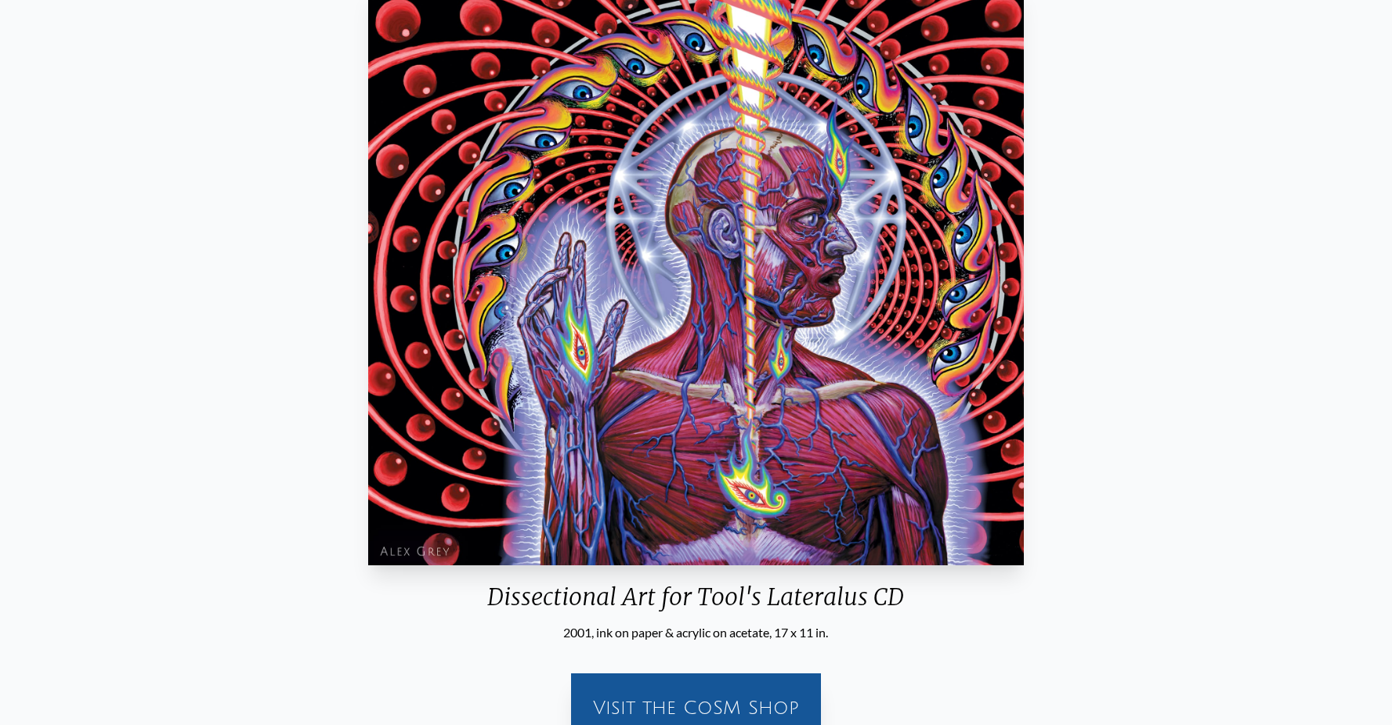
click at [211, 347] on div "Dissectional Art for Tool's Lateralus CD 2001, ink on paper & acrylic on acetat…" at bounding box center [696, 367] width 1367 height 776
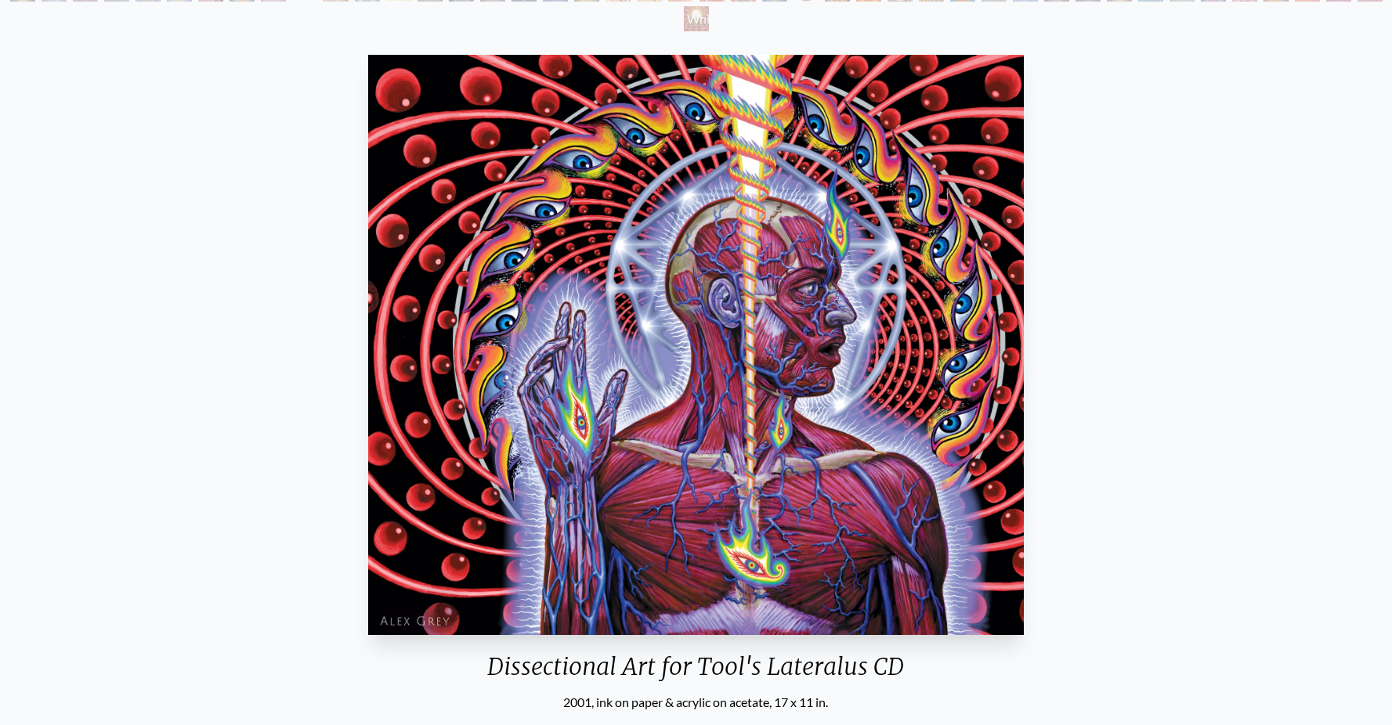
scroll to position [185, 0]
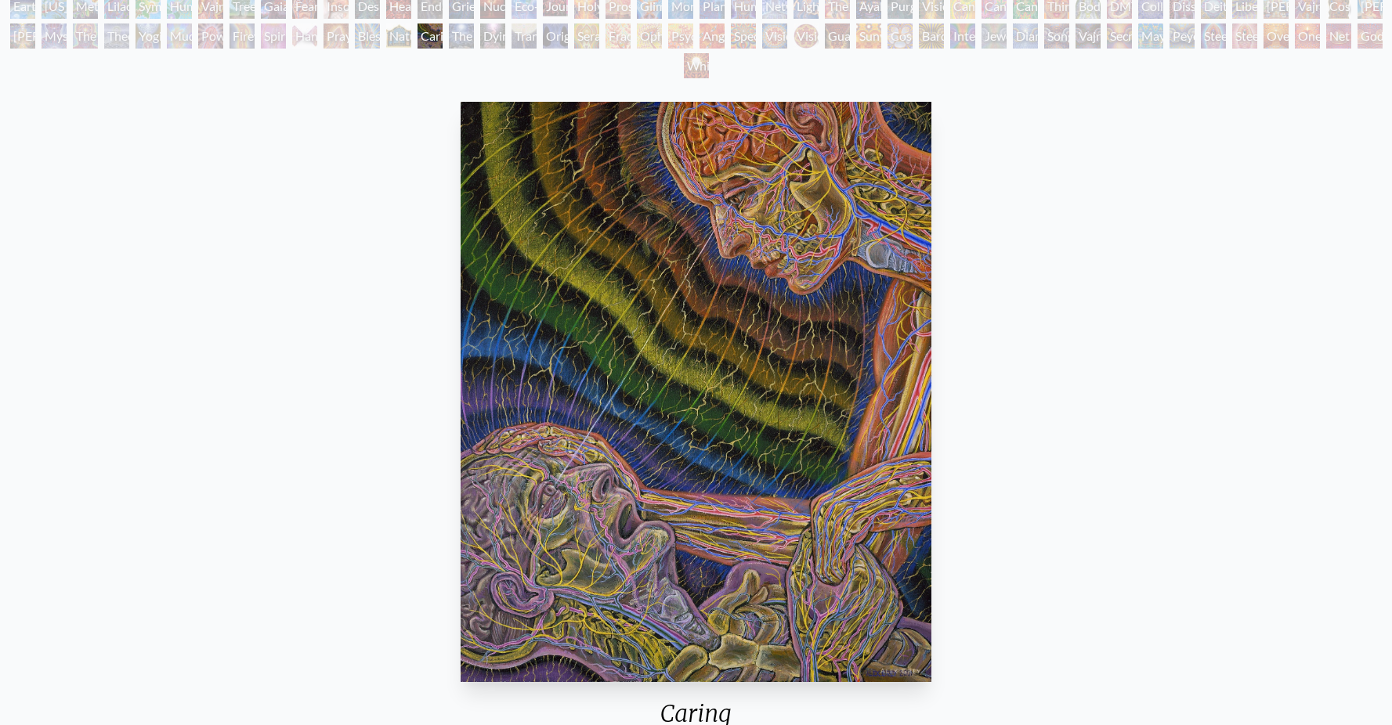
scroll to position [146, 0]
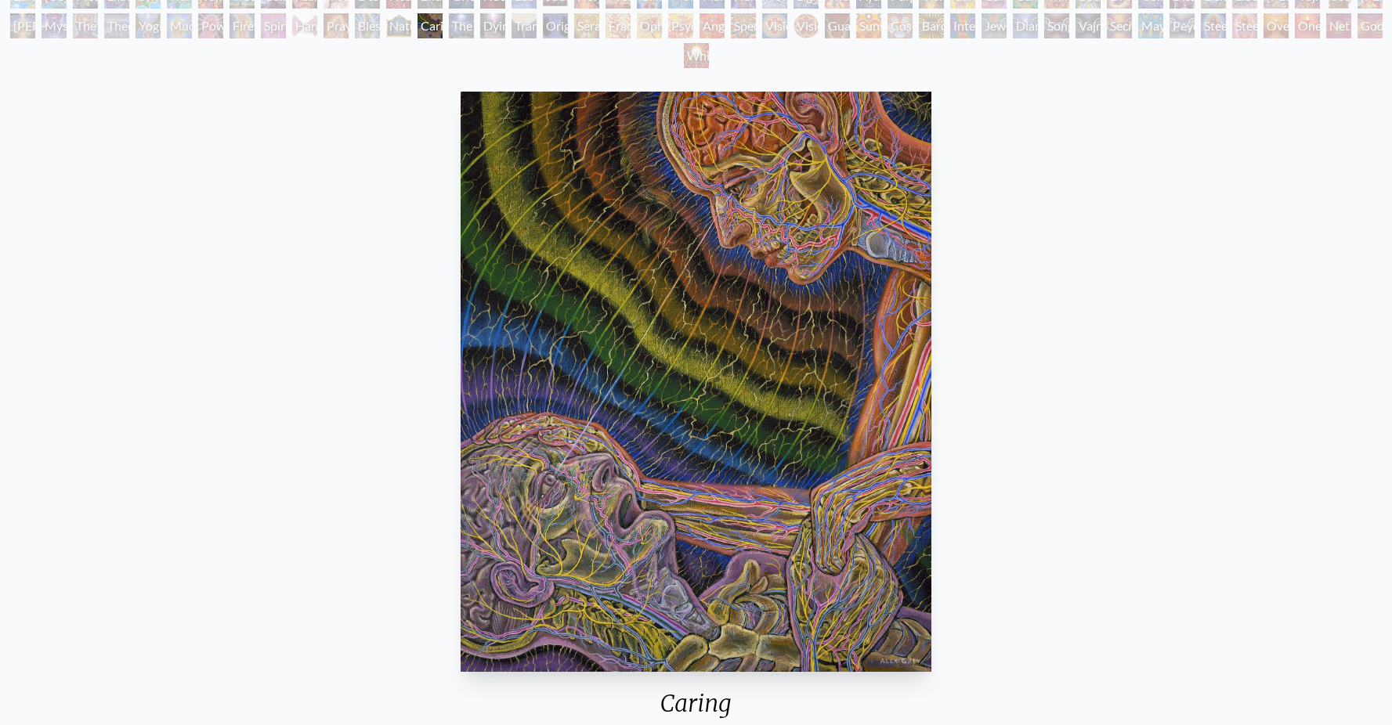
click at [1098, 196] on div "Caring 2001, oil on linen, 20 x 24 in. Visit the CoSM Shop Caring - Notecard" at bounding box center [696, 648] width 1367 height 1127
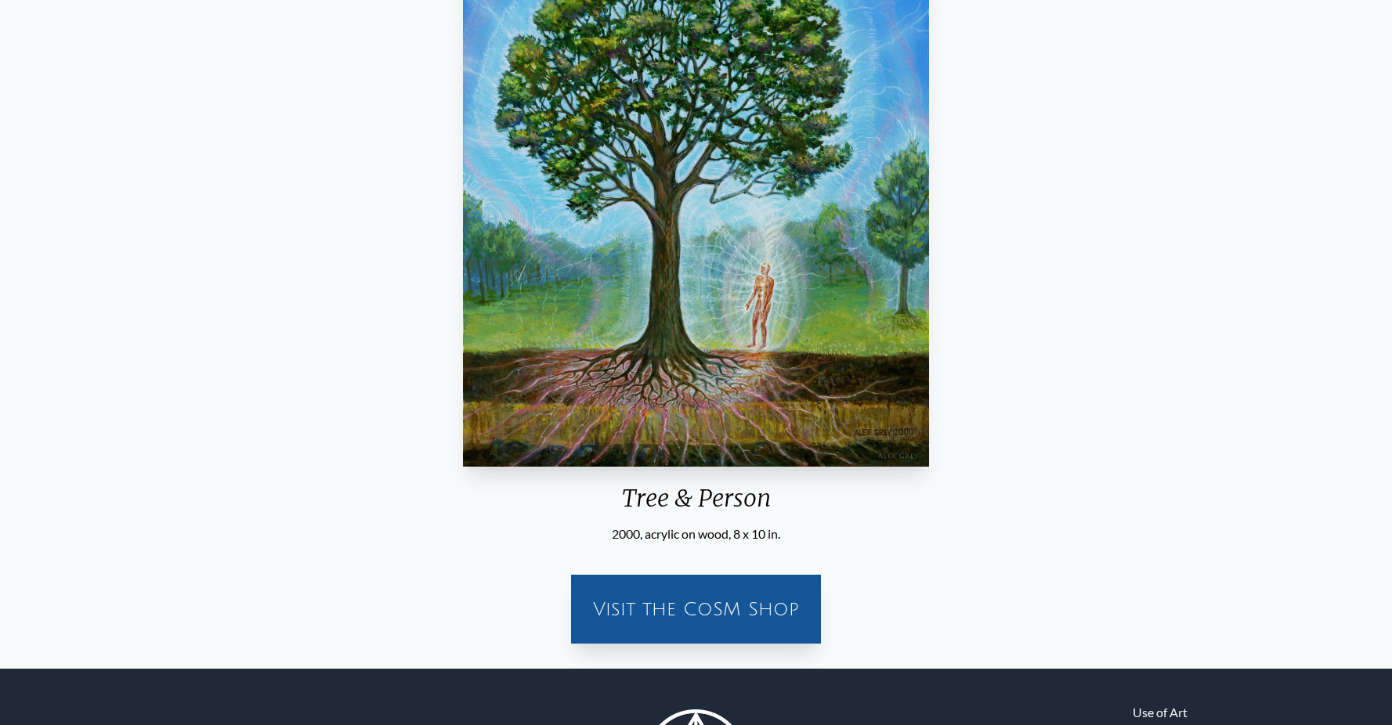
scroll to position [85, 0]
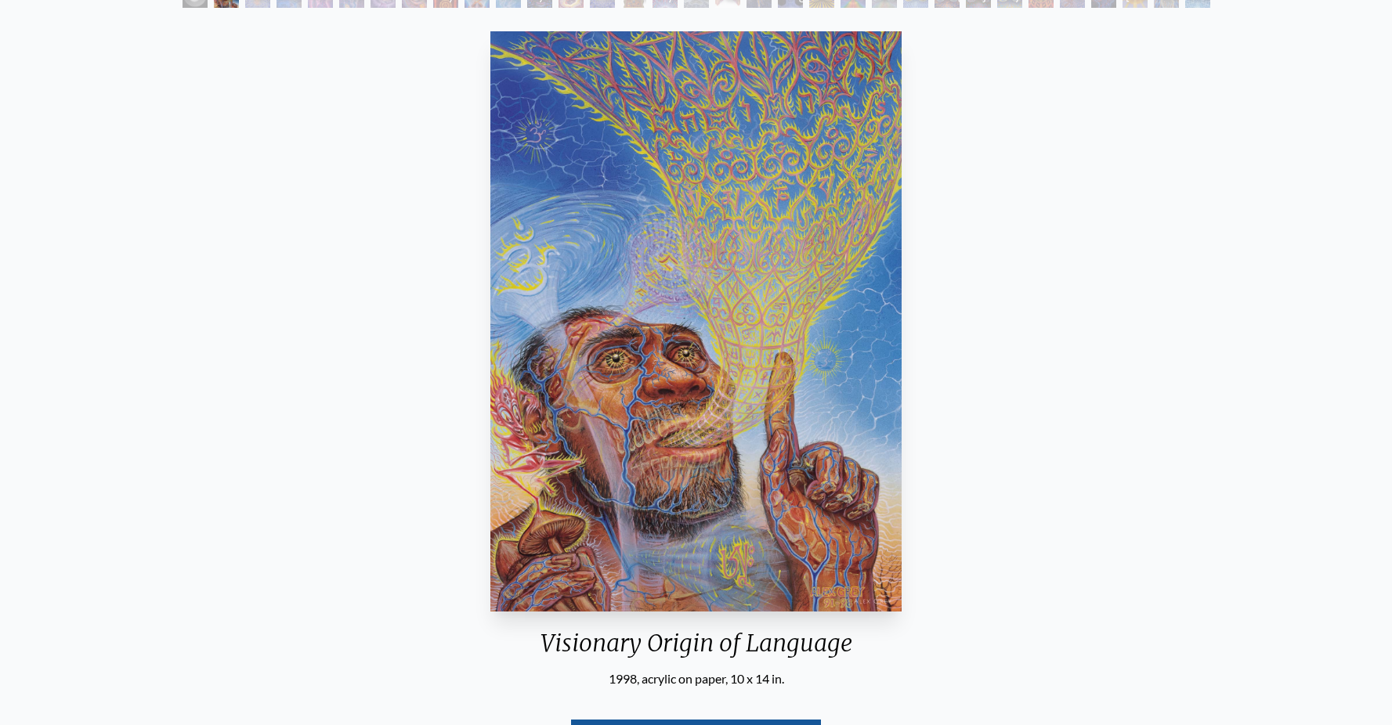
scroll to position [295, 0]
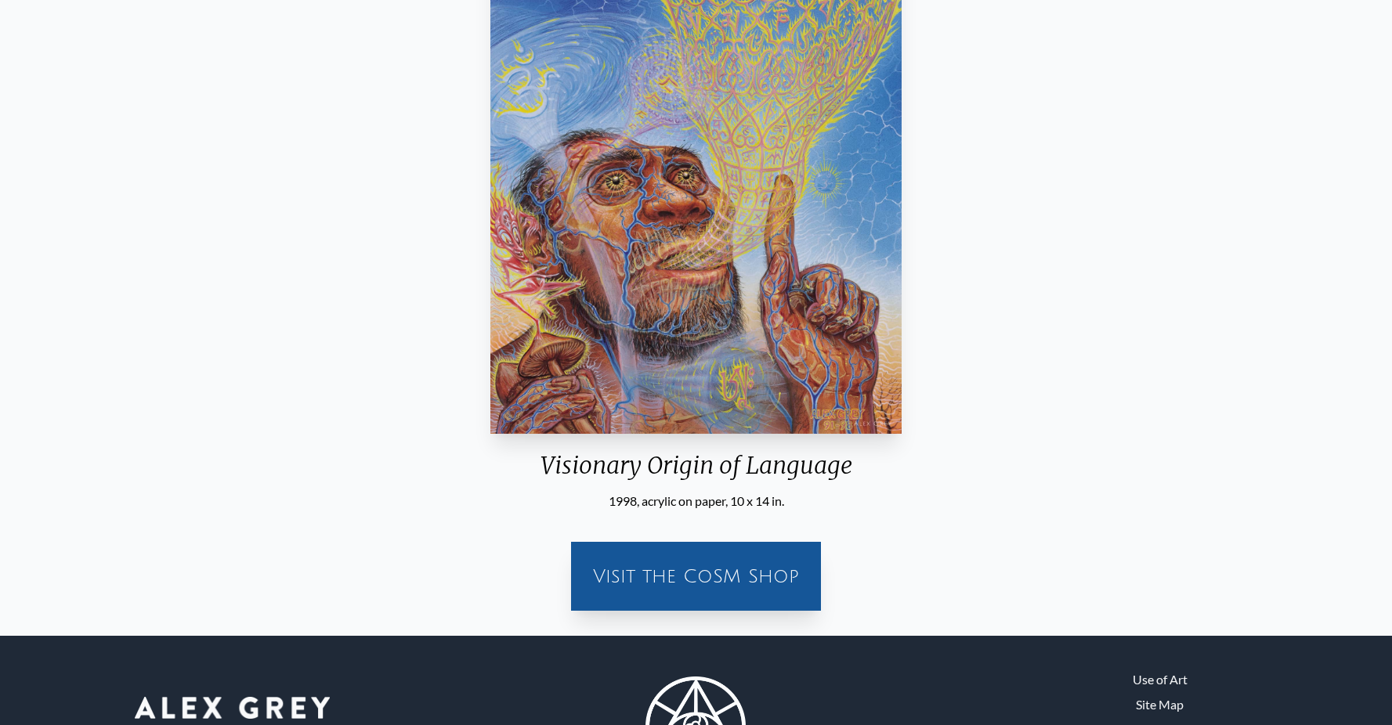
click at [1010, 228] on div "Visionary Origin of Language 1998, acrylic on paper, 10 x 14 in. Visit the CoSM…" at bounding box center [696, 235] width 1367 height 776
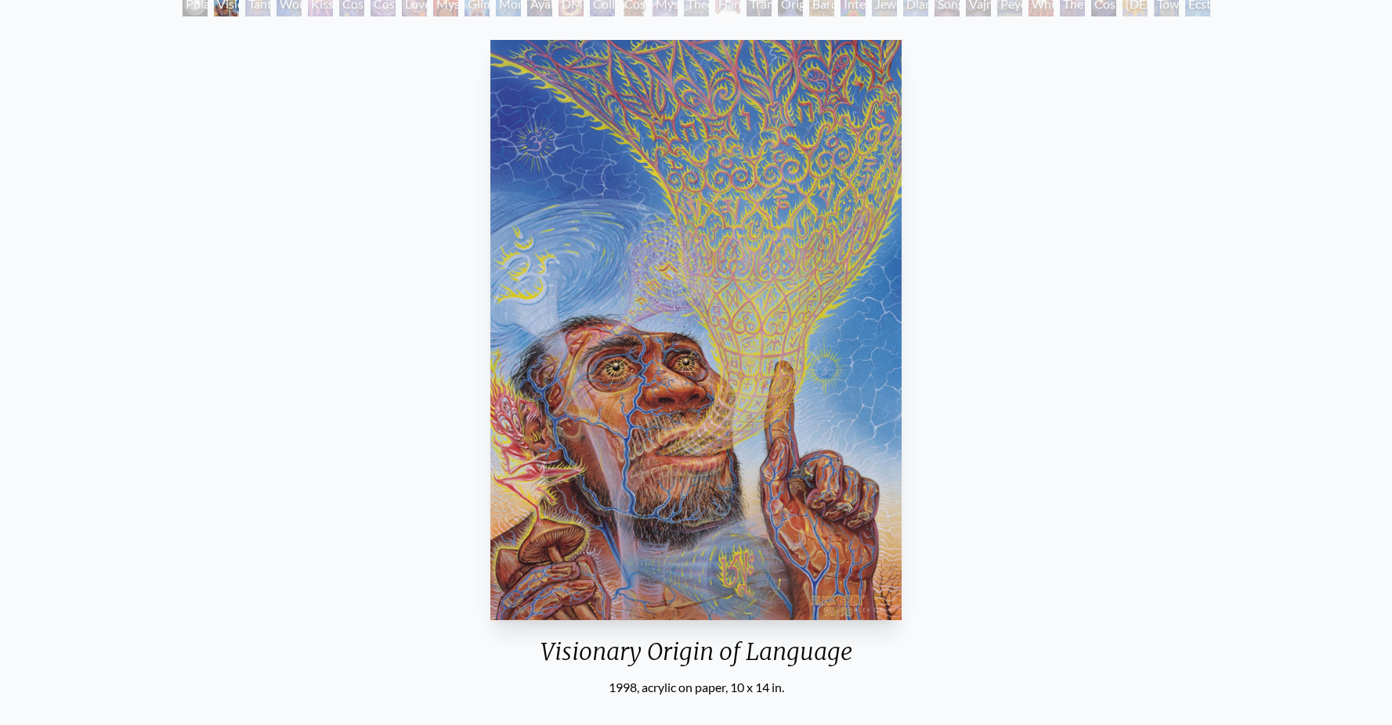
scroll to position [91, 0]
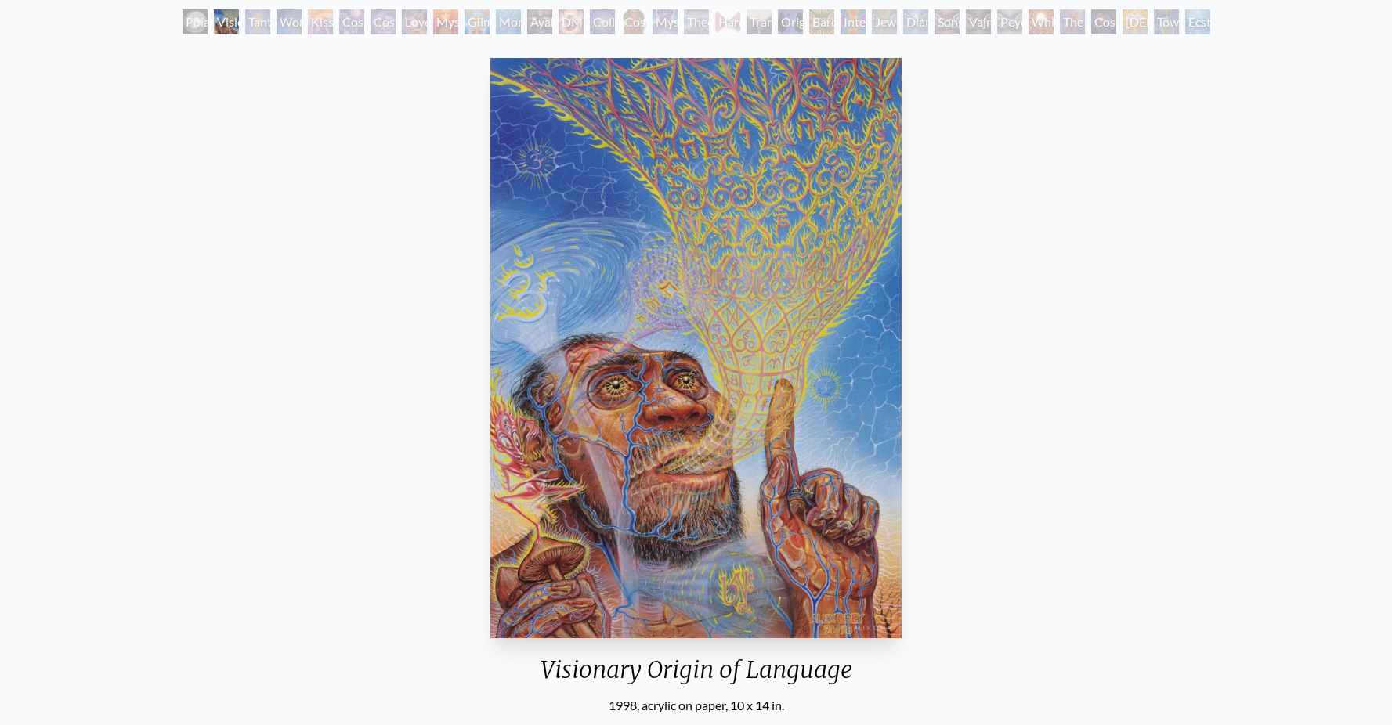
click at [1002, 225] on div "Visionary Origin of Language 1998, acrylic on paper, 10 x 14 in. Visit the CoSM…" at bounding box center [696, 440] width 1367 height 776
click at [978, 278] on div "Visionary Origin of Language 1998, acrylic on paper, 10 x 14 in. Visit the CoSM…" at bounding box center [696, 440] width 1367 height 776
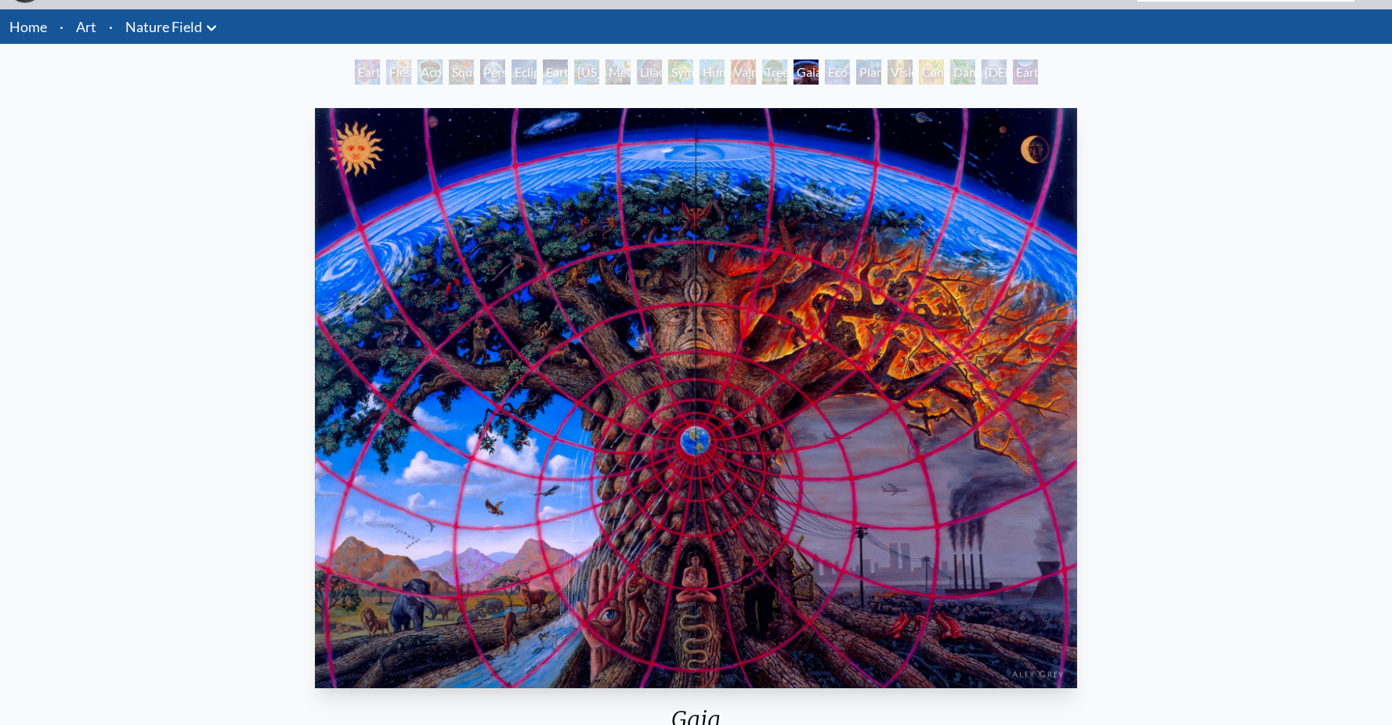
scroll to position [135, 0]
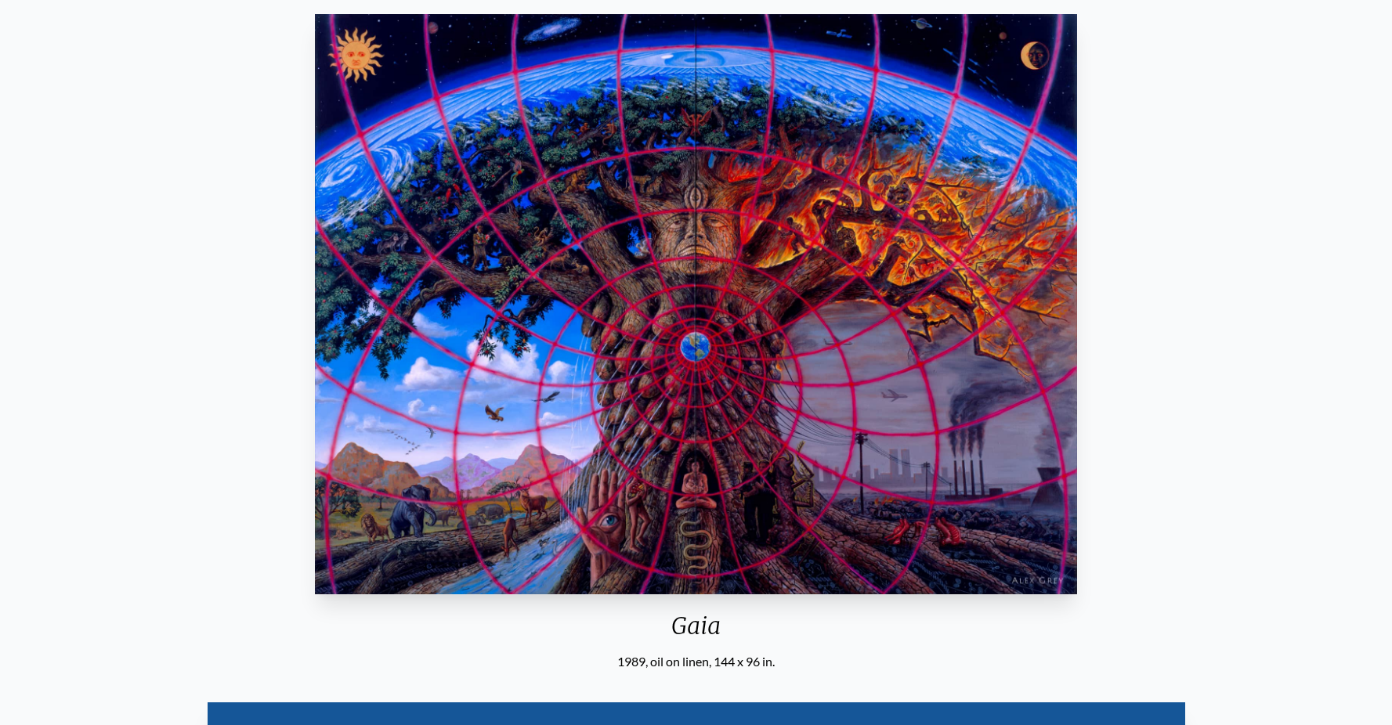
click at [204, 336] on div "Gaia 1989, oil on linen, 144 x 96 in. Visit the CoSM Shop Gaia - Canvas Print" at bounding box center [696, 571] width 1367 height 1127
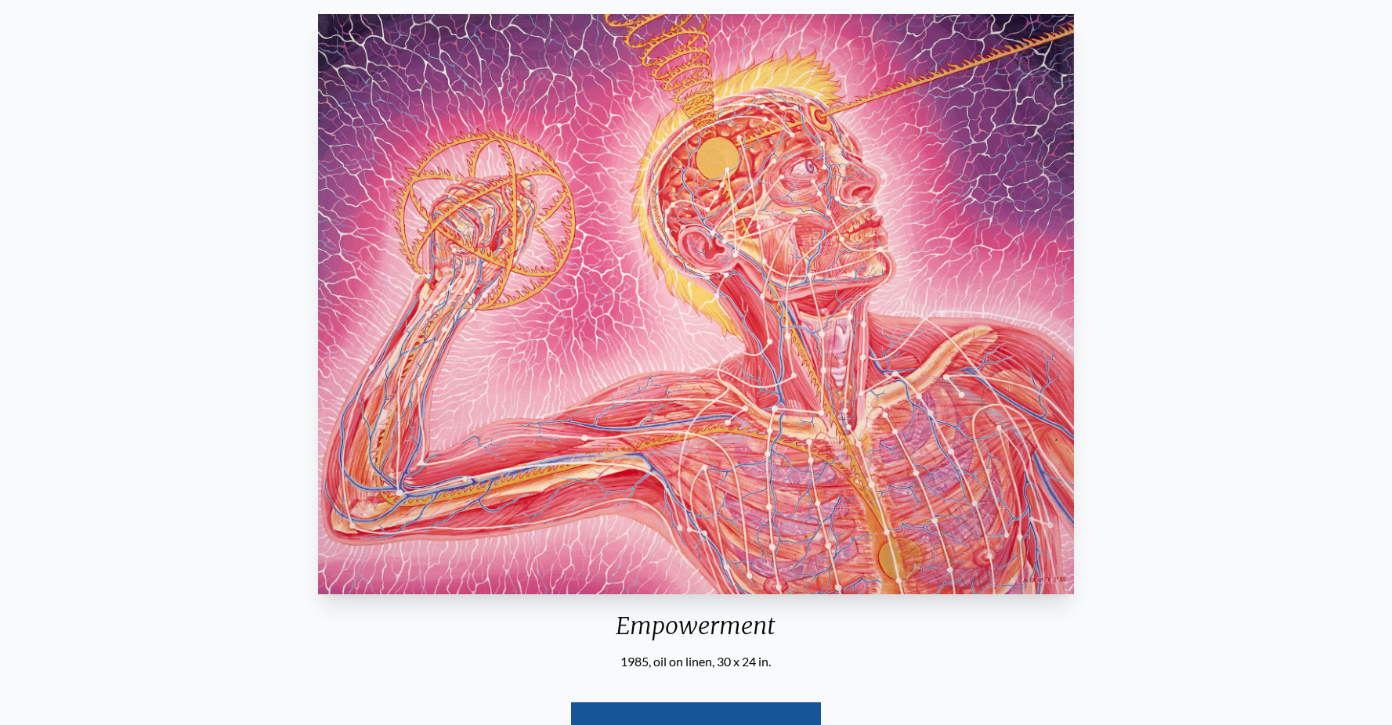
scroll to position [262, 0]
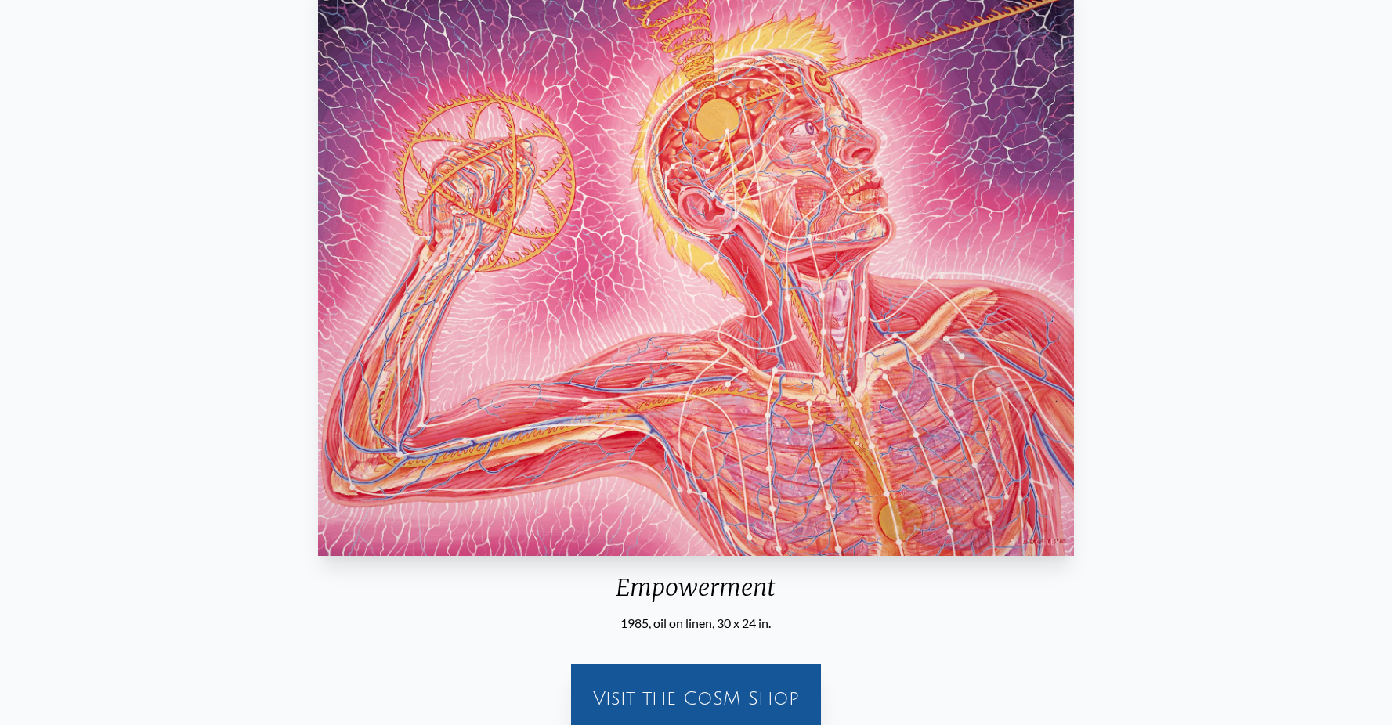
click at [1234, 328] on div "Empowerment 1985, oil on linen, 30 x 24 in. Visit the CoSM Shop" at bounding box center [696, 357] width 1367 height 776
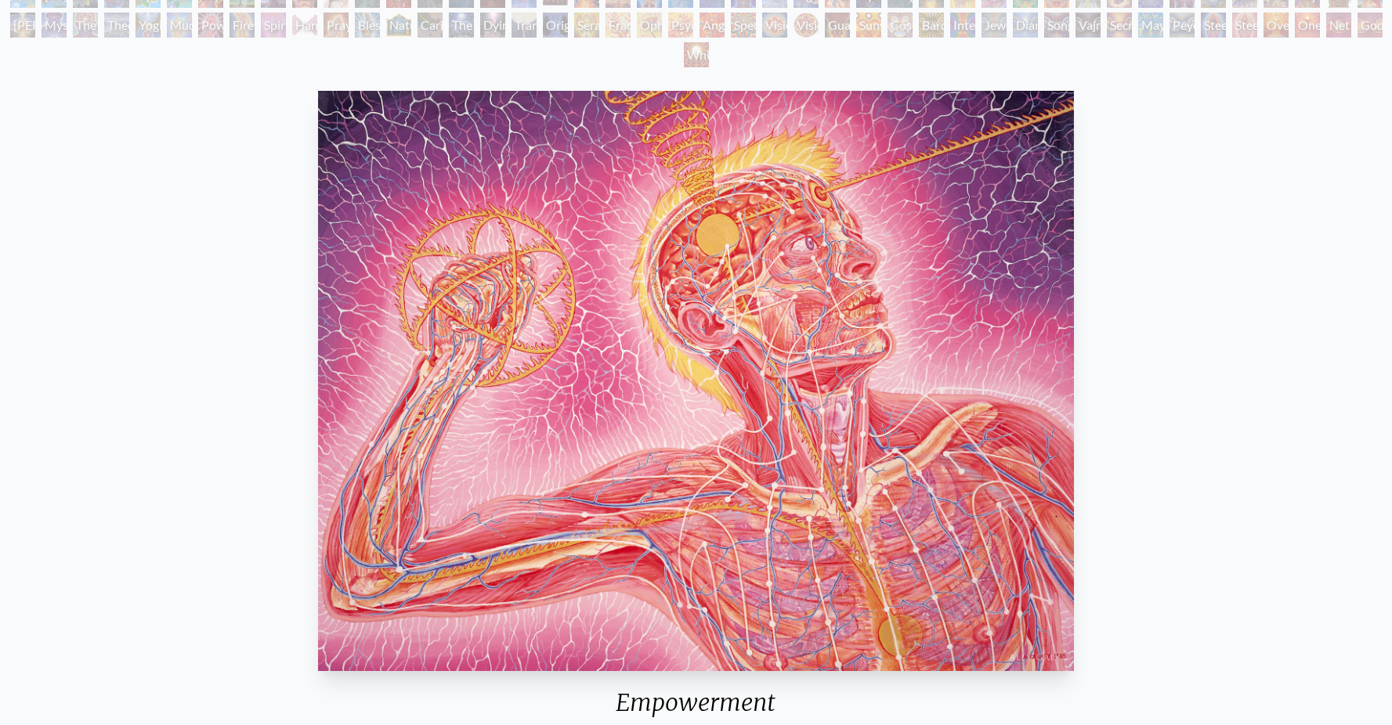
scroll to position [159, 0]
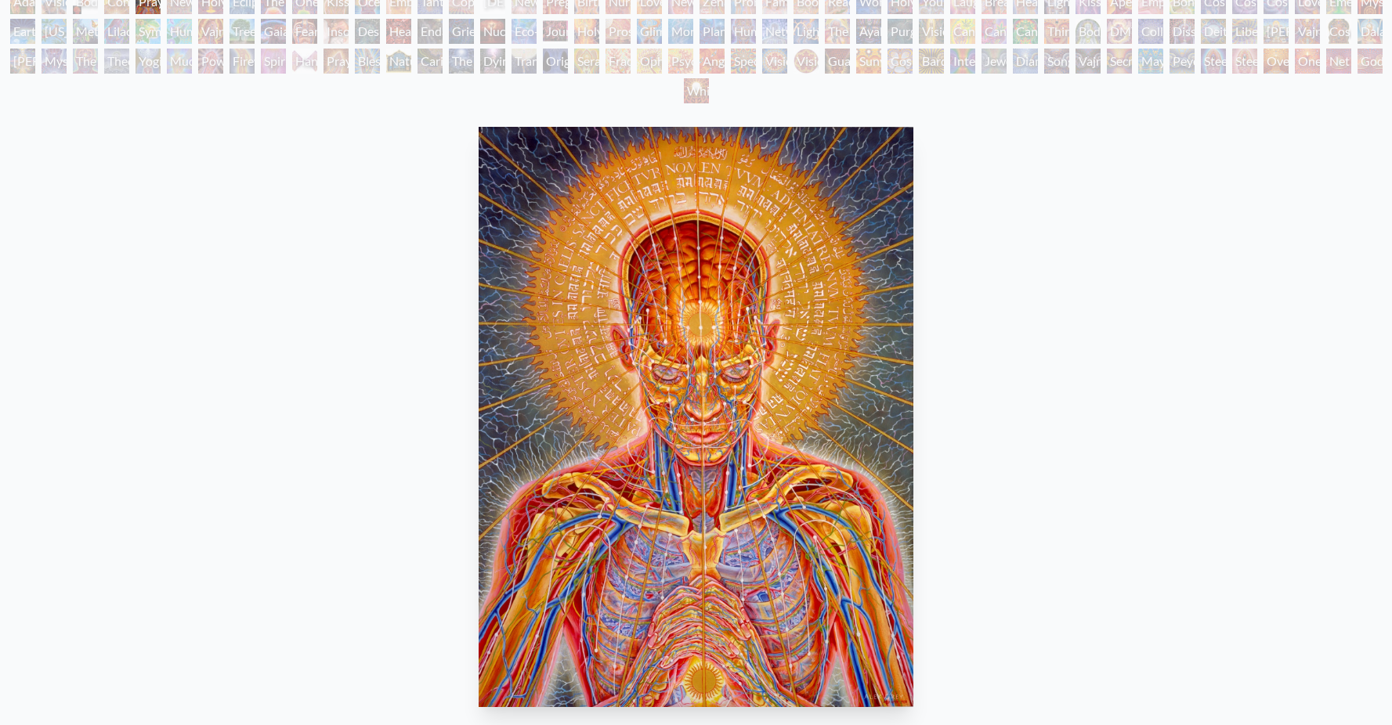
scroll to position [119, 0]
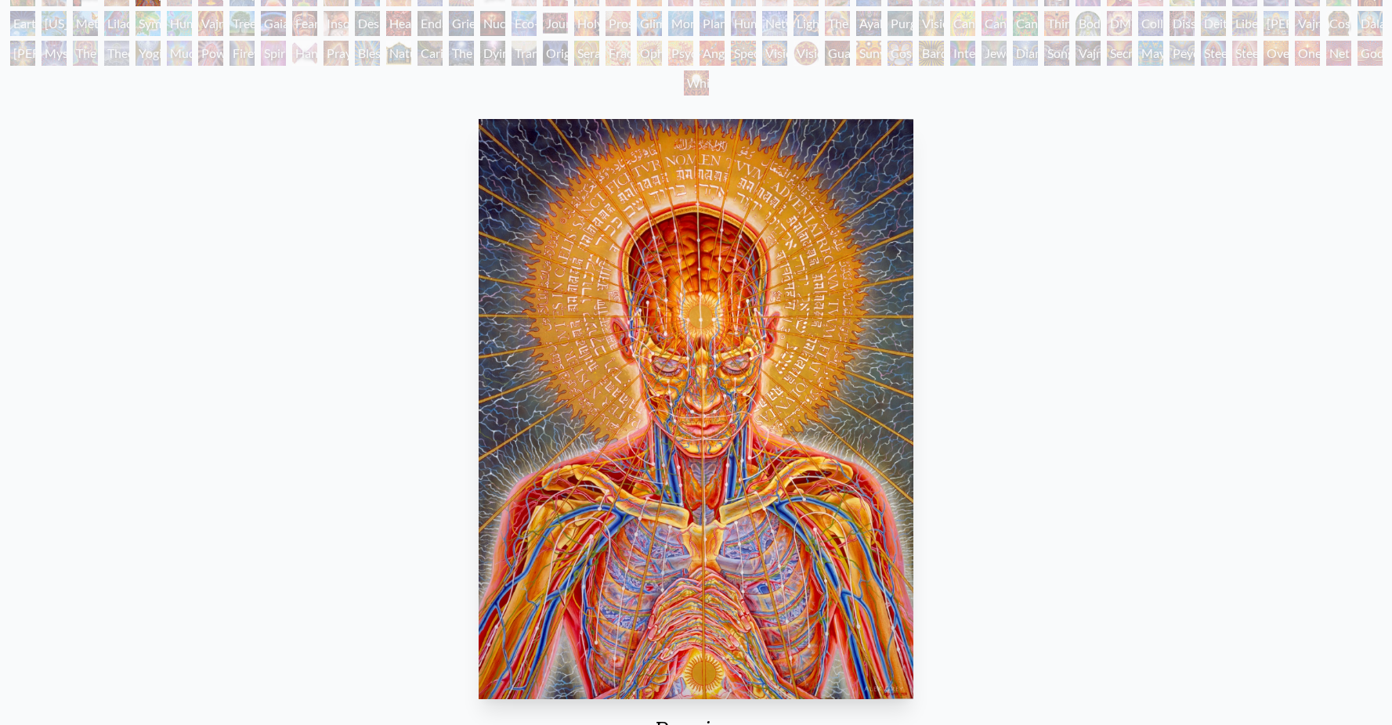
click at [973, 333] on div "Praying 1984, oil on linen, 36 x 48 in. Visit the CoSM Shop Praying - Poster" at bounding box center [696, 676] width 1367 height 1127
click at [992, 345] on div "Praying 1984, oil on linen, 36 x 48 in. Visit the CoSM Shop Praying - Poster" at bounding box center [696, 676] width 1367 height 1127
click at [1055, 454] on div "Praying 1984, oil on linen, 36 x 48 in. Visit the CoSM Shop Praying - Poster" at bounding box center [696, 676] width 1367 height 1127
